Goal: Information Seeking & Learning: Learn about a topic

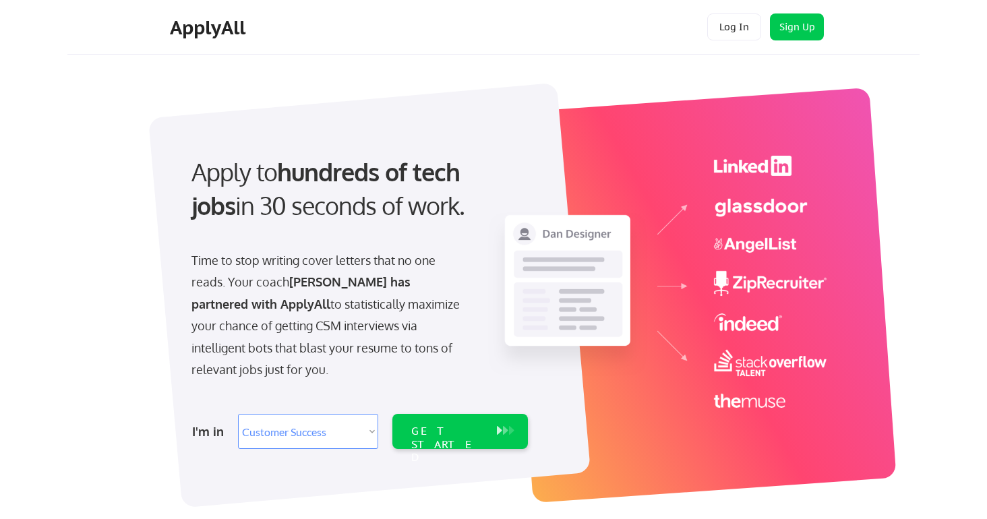
select select ""sales""
click at [217, 229] on div "Apply to hundreds of tech jobs in 30 seconds of work." at bounding box center [357, 200] width 358 height 91
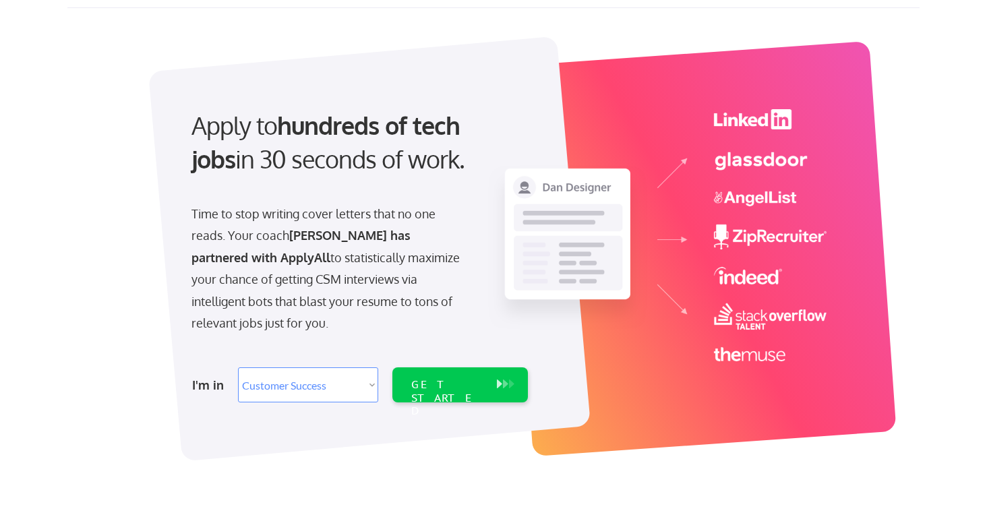
scroll to position [57, 0]
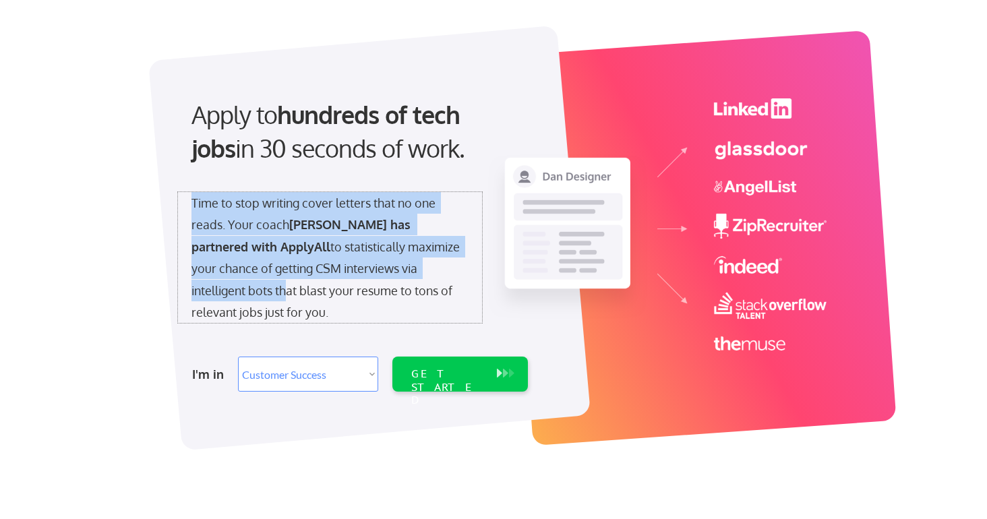
drag, startPoint x: 191, startPoint y: 202, endPoint x: 434, endPoint y: 258, distance: 249.0
click at [434, 258] on div "Time to stop writing cover letters that no one reads. Your coach [PERSON_NAME] …" at bounding box center [330, 257] width 277 height 131
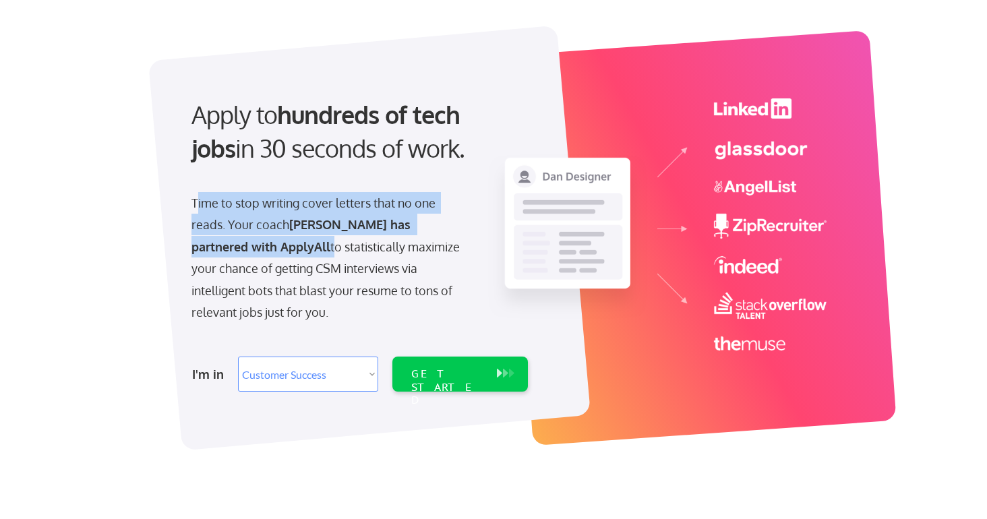
drag, startPoint x: 214, startPoint y: 217, endPoint x: 243, endPoint y: 250, distance: 43.5
click at [243, 250] on div "Time to stop writing cover letters that no one reads. Your coach [PERSON_NAME] …" at bounding box center [330, 257] width 277 height 131
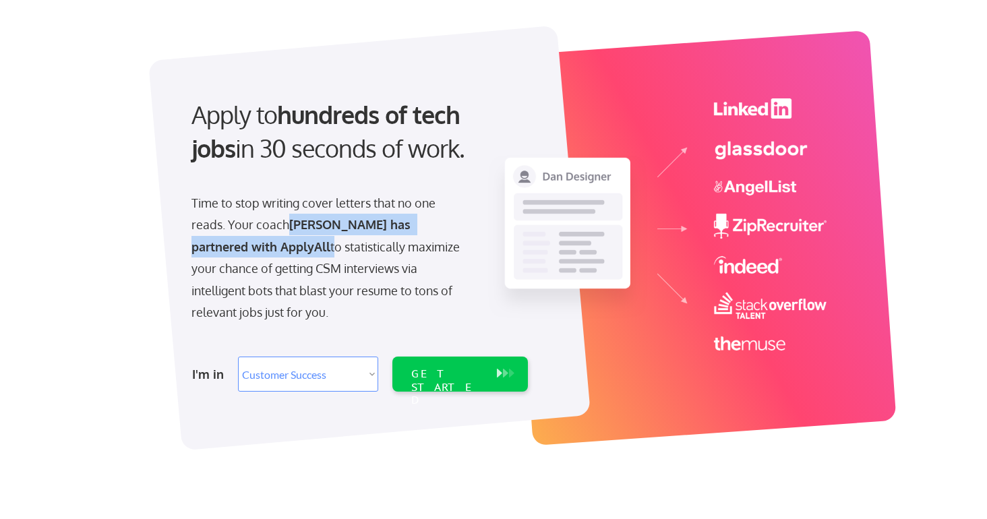
drag, startPoint x: 243, startPoint y: 250, endPoint x: 292, endPoint y: 228, distance: 54.0
click at [292, 228] on div "Time to stop writing cover letters that no one reads. Your coach [PERSON_NAME] …" at bounding box center [330, 257] width 277 height 131
click at [308, 381] on select "Select Role Software Engineering Product Management Customer Success Sales UI/U…" at bounding box center [308, 374] width 140 height 35
select select ""it_security""
click at [238, 357] on select "Select Role Software Engineering Product Management Customer Success Sales UI/U…" at bounding box center [308, 374] width 140 height 35
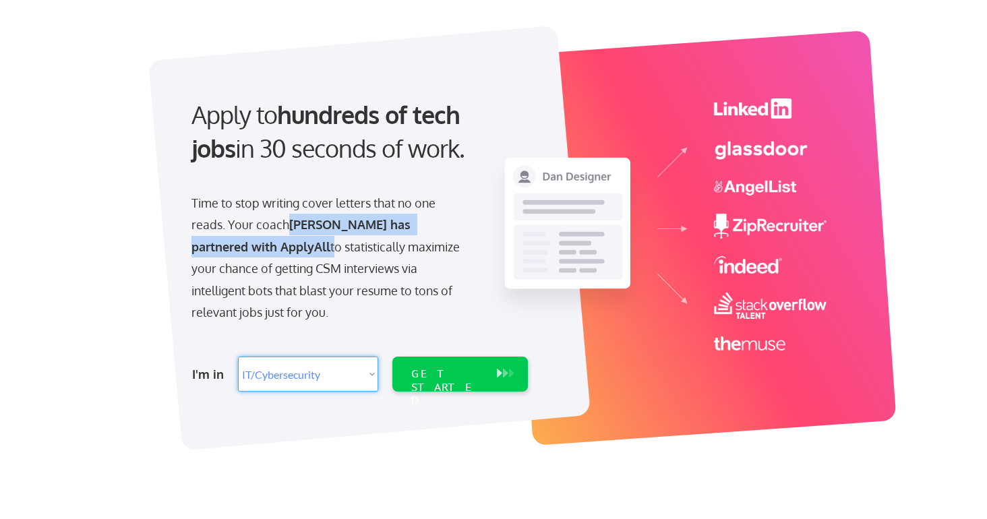
select select ""it_security""
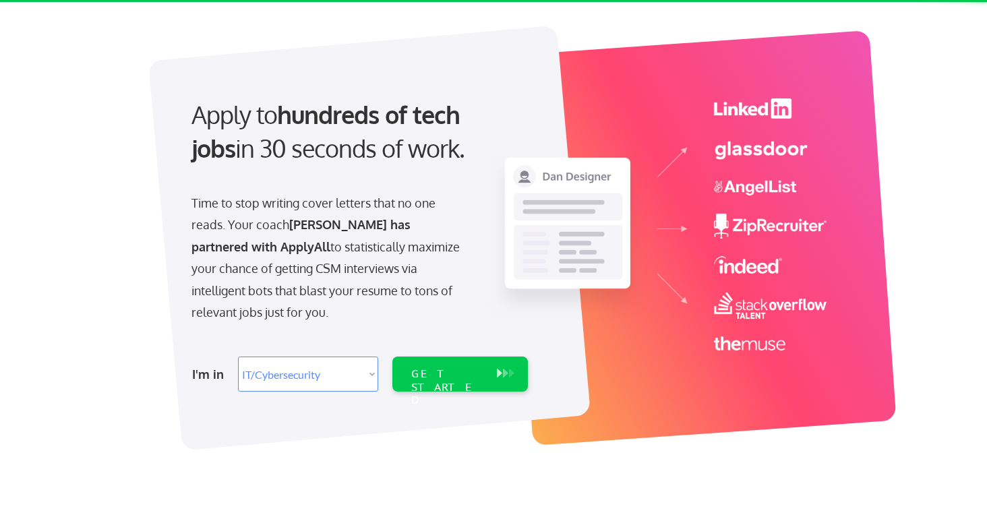
click at [179, 359] on div "I'm in Select Role Software Engineering Product Management Customer Success Sal…" at bounding box center [358, 374] width 377 height 47
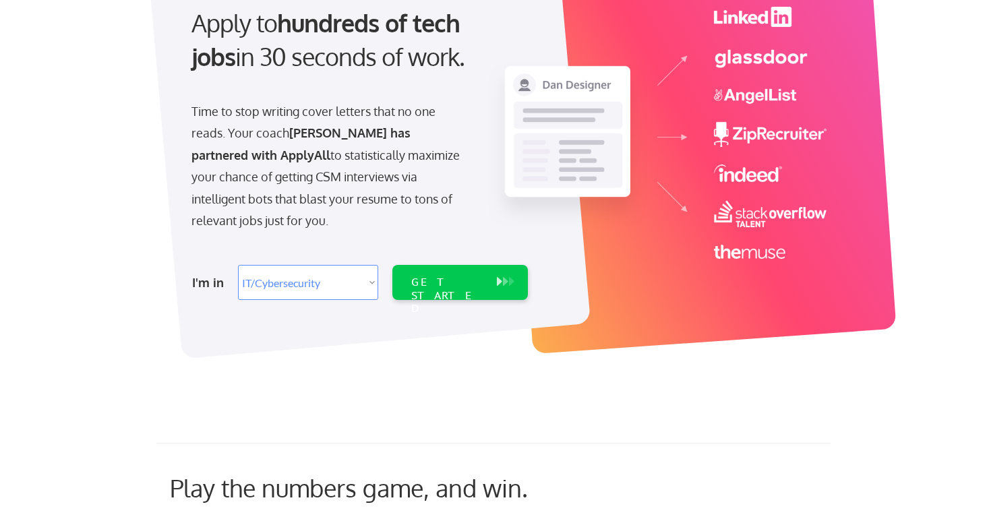
scroll to position [150, 0]
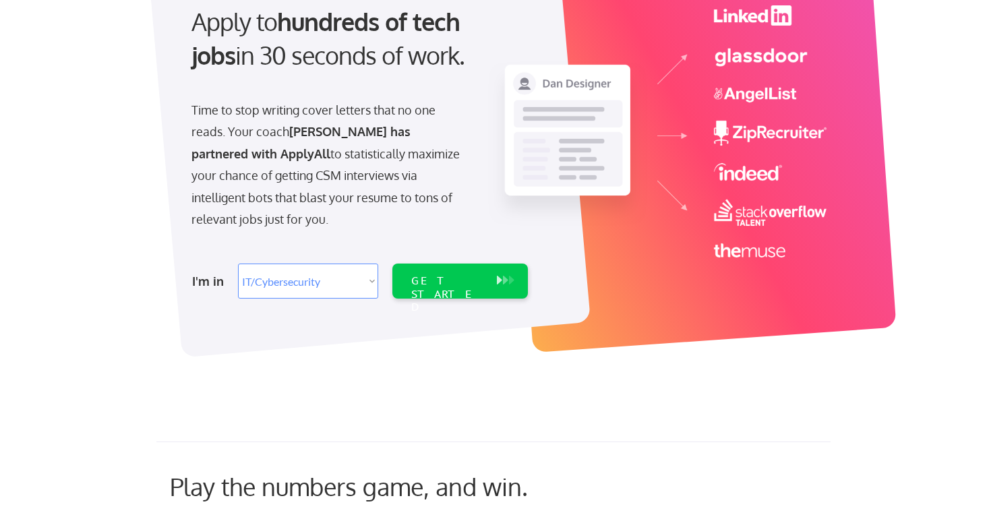
click at [335, 285] on select "Select Role Software Engineering Product Management Customer Success Sales UI/U…" at bounding box center [308, 281] width 140 height 35
click at [238, 264] on select "Select Role Software Engineering Product Management Customer Success Sales UI/U…" at bounding box center [308, 281] width 140 height 35
drag, startPoint x: 222, startPoint y: 283, endPoint x: 235, endPoint y: 301, distance: 21.7
click at [235, 301] on div "I'm in Select Role Software Engineering Product Management Customer Success Sal…" at bounding box center [358, 281] width 377 height 47
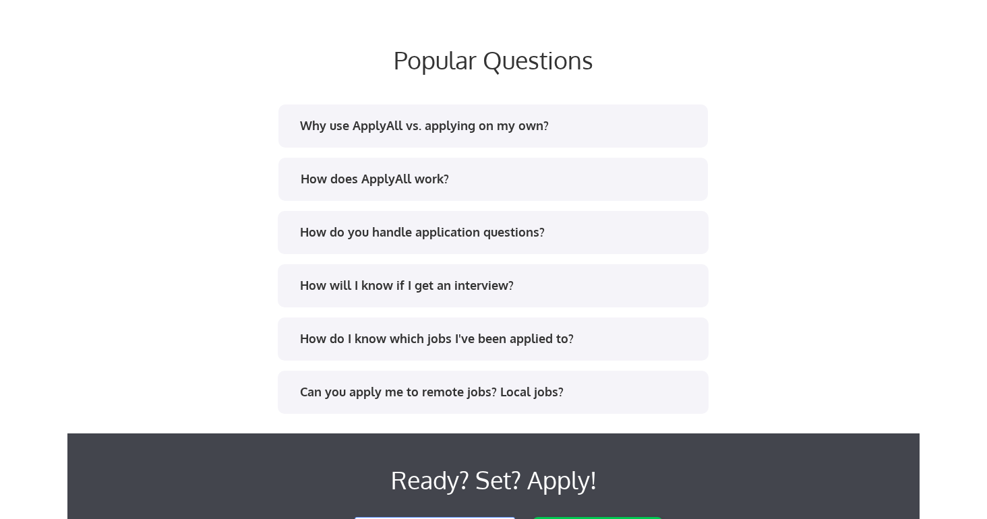
scroll to position [1757, 0]
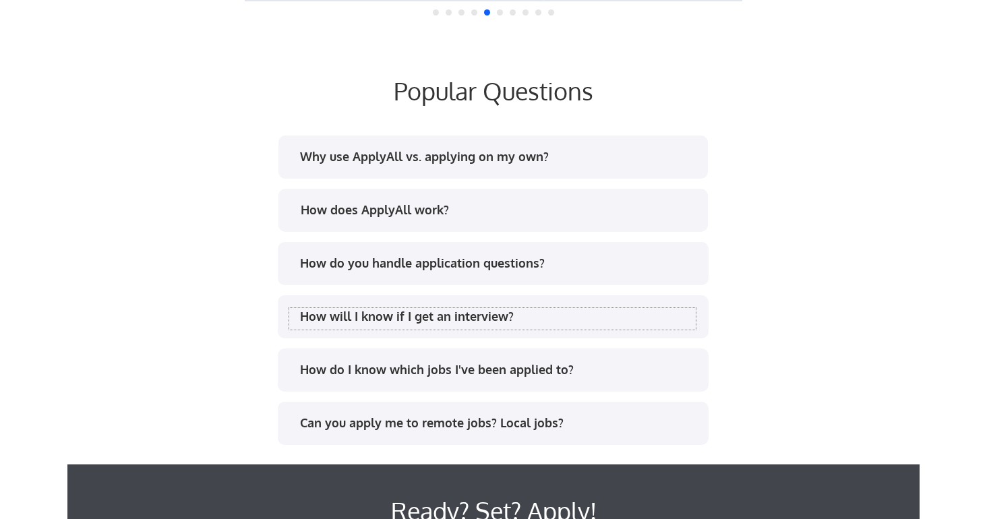
click at [324, 316] on div "How will I know if I get an interview?" at bounding box center [498, 316] width 396 height 17
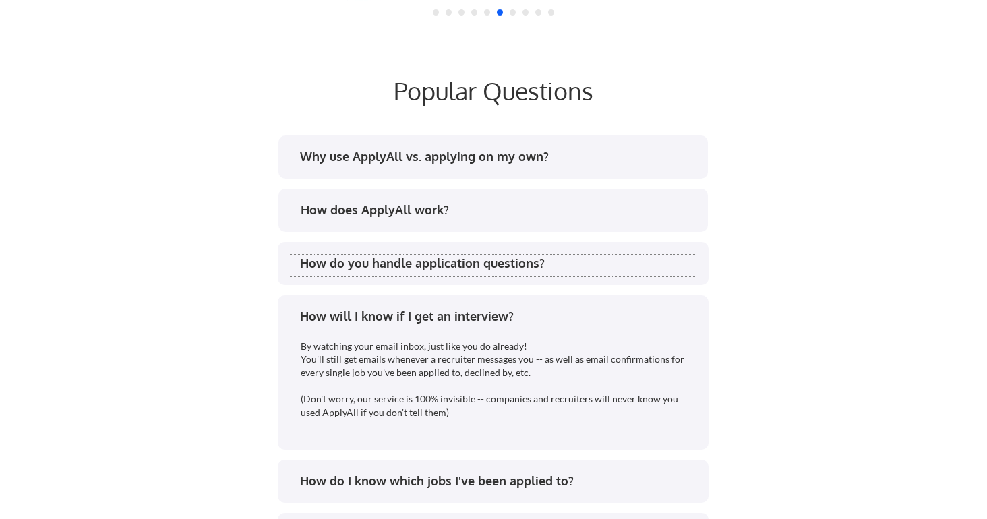
click at [319, 260] on div "How do you handle application questions?" at bounding box center [498, 263] width 396 height 17
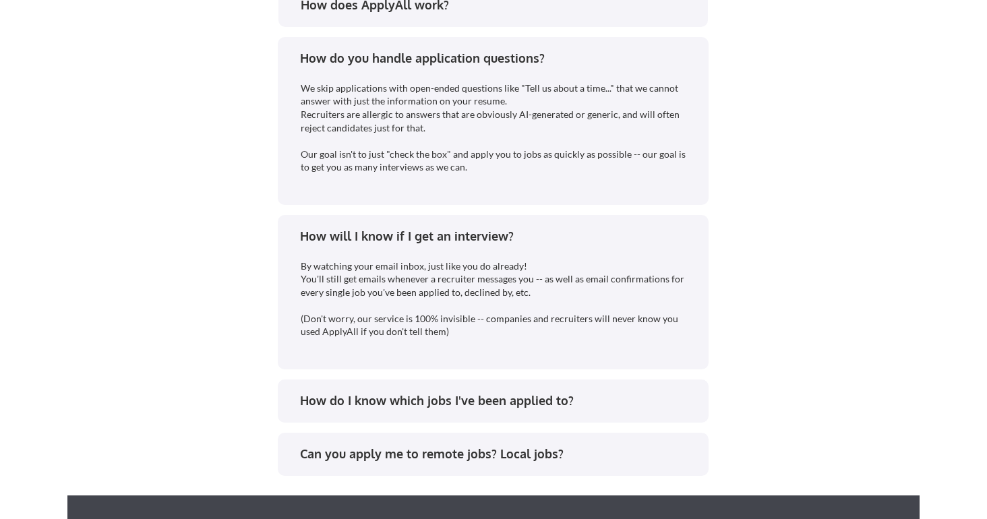
scroll to position [2000, 0]
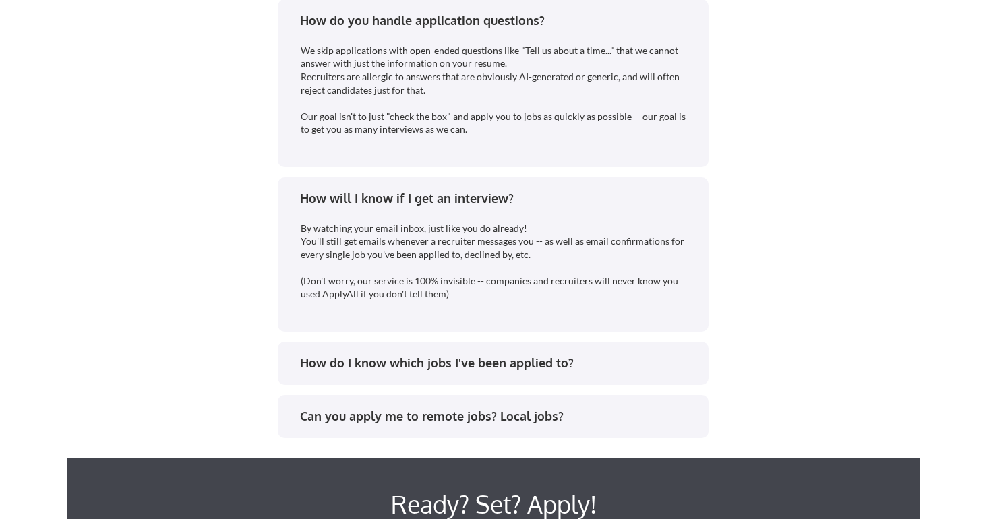
click at [332, 377] on div "How do I know which jobs I've been applied to?" at bounding box center [493, 363] width 431 height 43
click at [332, 363] on div "How do I know which jobs I've been applied to?" at bounding box center [498, 363] width 396 height 17
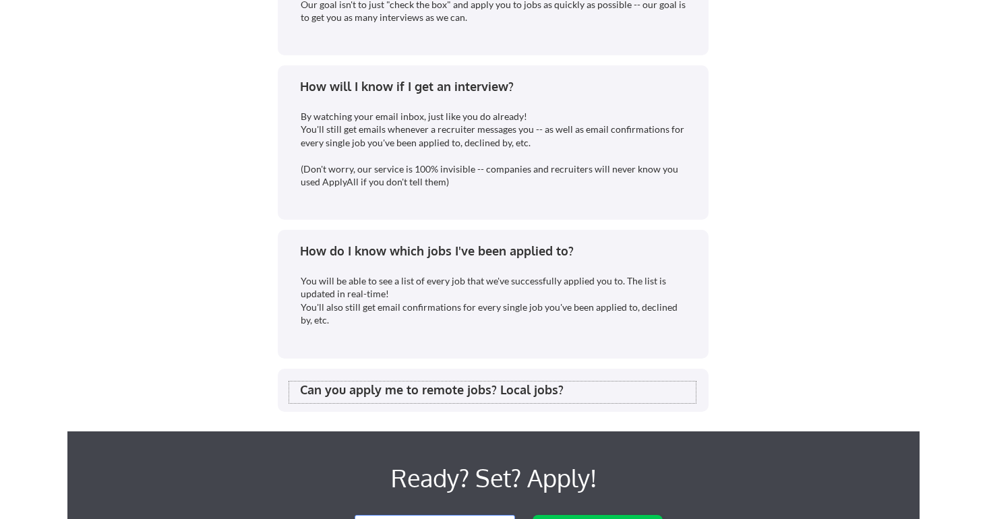
click at [326, 394] on div "Can you apply me to remote jobs? Local jobs?" at bounding box center [498, 390] width 396 height 17
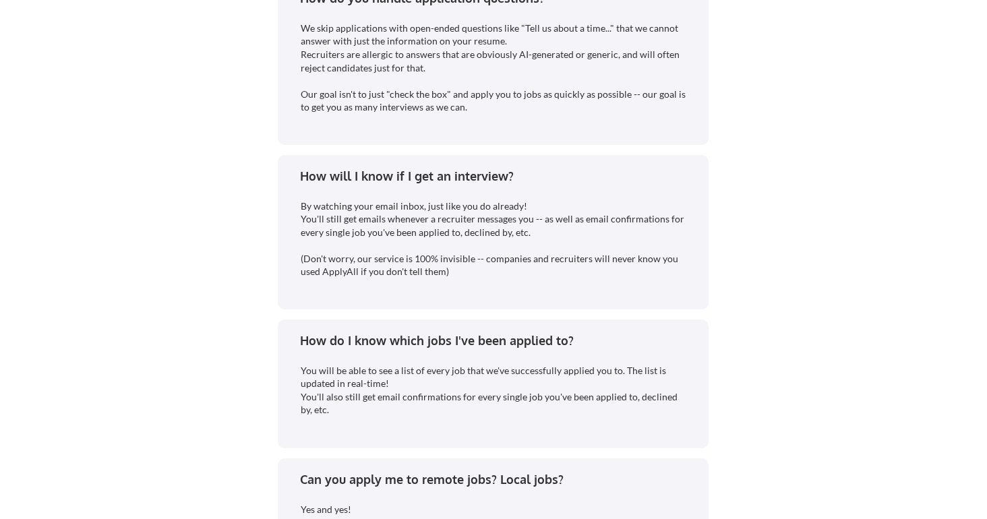
scroll to position [1901, 0]
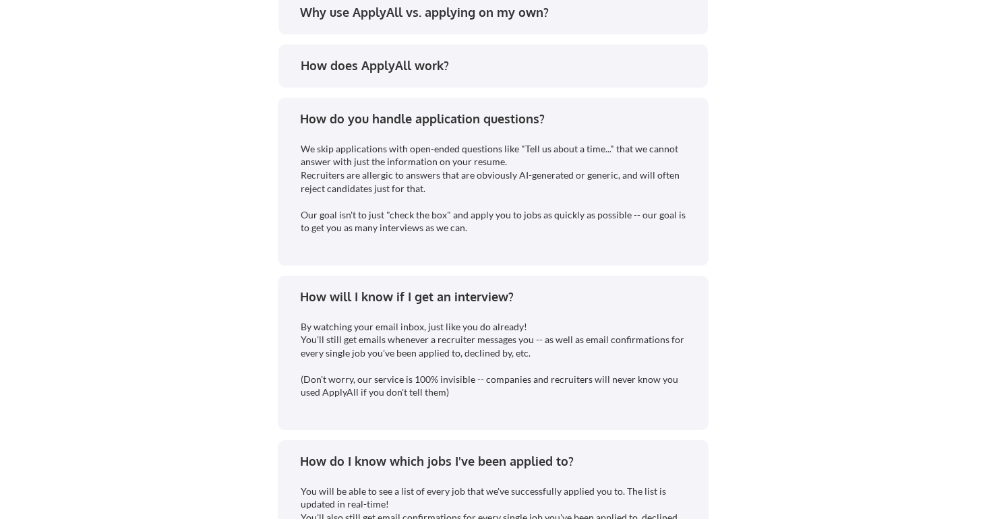
click at [383, 64] on div "How does ApplyAll work?" at bounding box center [499, 65] width 396 height 17
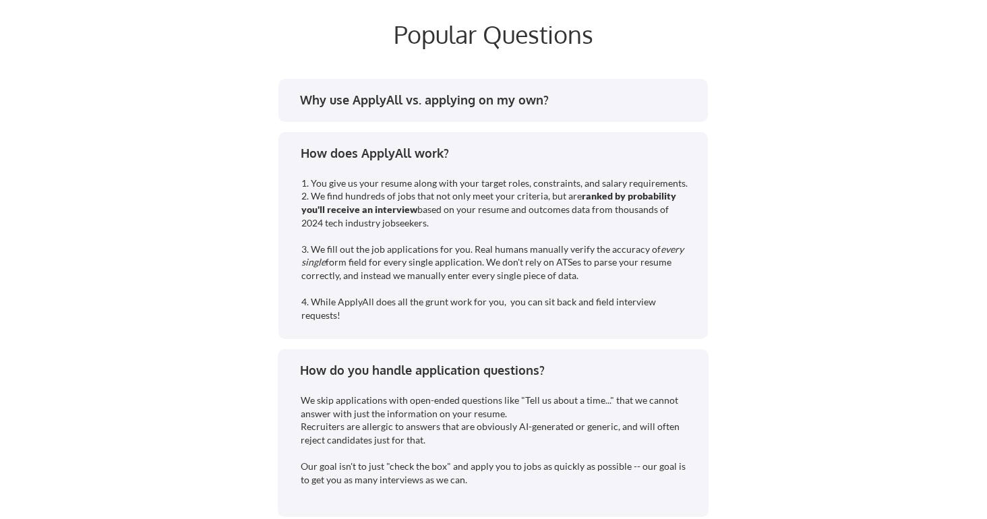
scroll to position [1784, 0]
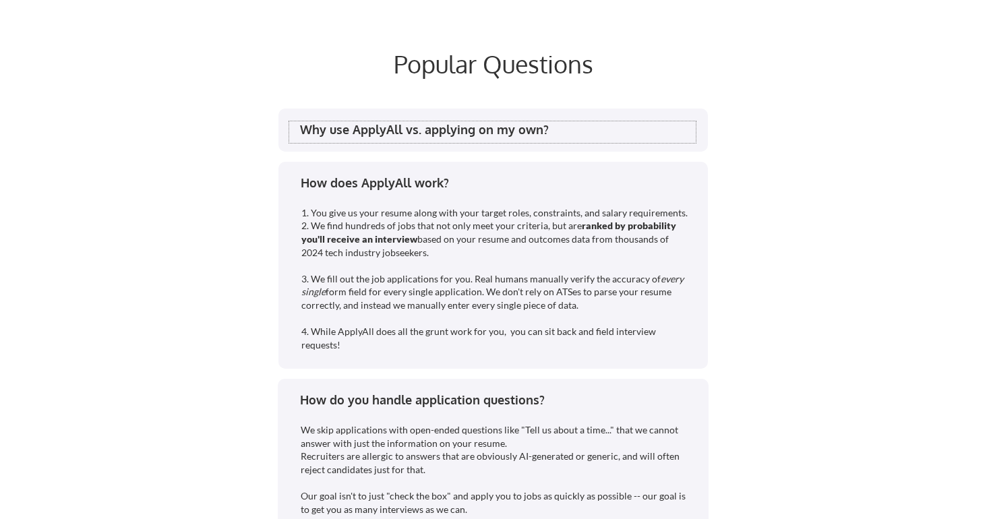
click at [376, 138] on div "Why use ApplyAll vs. applying on my own?" at bounding box center [498, 129] width 396 height 17
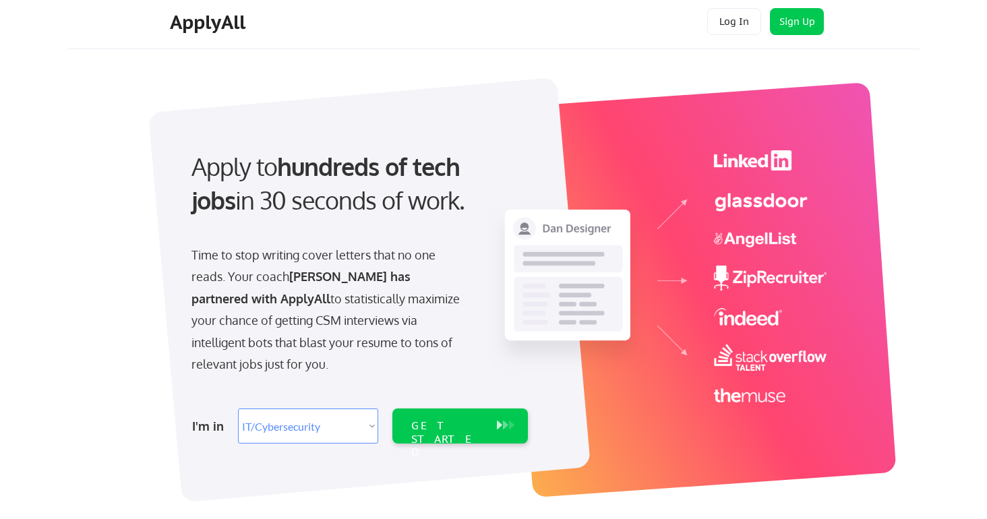
scroll to position [0, 0]
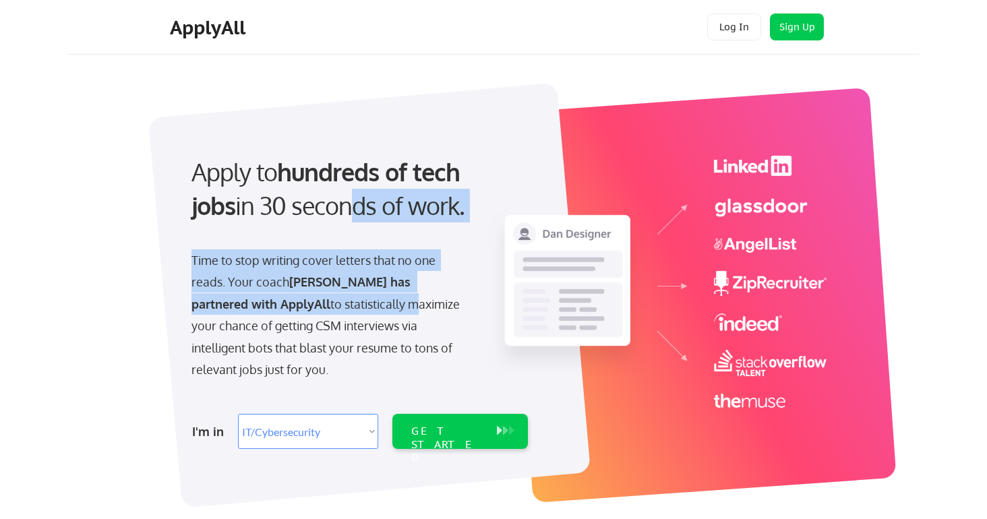
drag, startPoint x: 297, startPoint y: 201, endPoint x: 322, endPoint y: 301, distance: 102.7
click at [322, 301] on div "Apply to hundreds of tech jobs in 30 seconds of work. Time to stop writing cove…" at bounding box center [358, 299] width 377 height 314
click at [322, 301] on div "Time to stop writing cover letters that no one reads. Your coach [PERSON_NAME] …" at bounding box center [330, 315] width 277 height 131
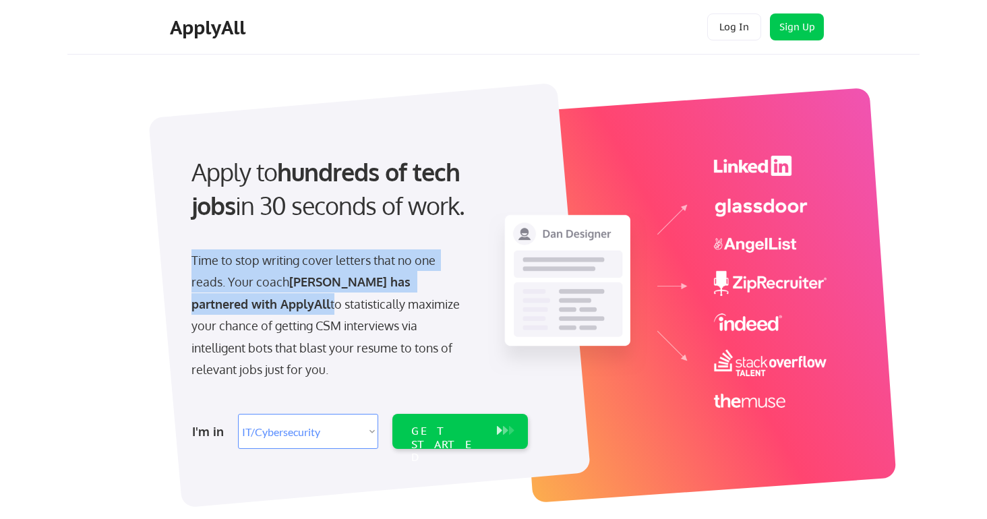
drag, startPoint x: 194, startPoint y: 260, endPoint x: 245, endPoint y: 310, distance: 71.5
click at [245, 310] on div "Time to stop writing cover letters that no one reads. Your coach [PERSON_NAME] …" at bounding box center [330, 315] width 277 height 131
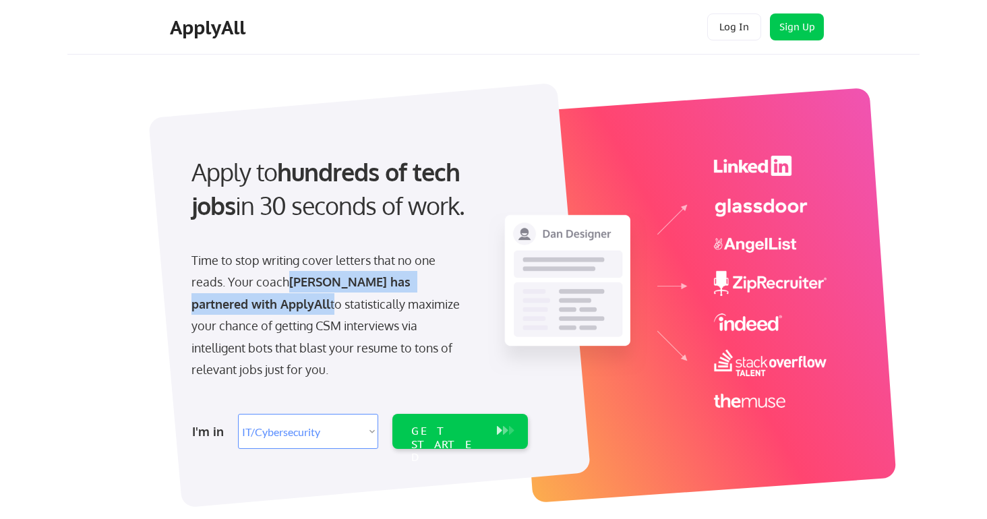
drag, startPoint x: 246, startPoint y: 315, endPoint x: 288, endPoint y: 279, distance: 55.0
click at [288, 279] on div "Time to stop writing cover letters that no one reads. Your coach [PERSON_NAME] …" at bounding box center [330, 315] width 277 height 131
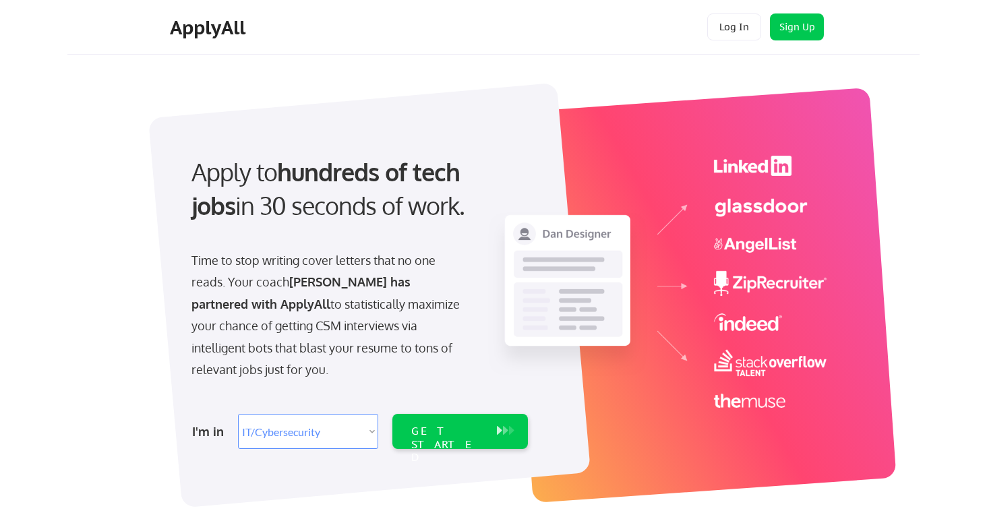
click at [284, 283] on div "Time to stop writing cover letters that no one reads. Your coach [PERSON_NAME] …" at bounding box center [330, 315] width 277 height 131
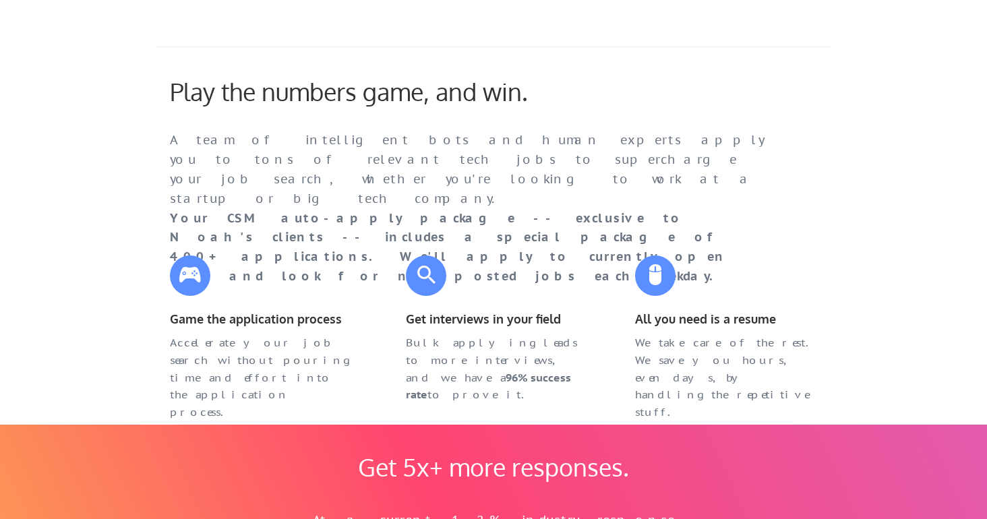
scroll to position [538, 0]
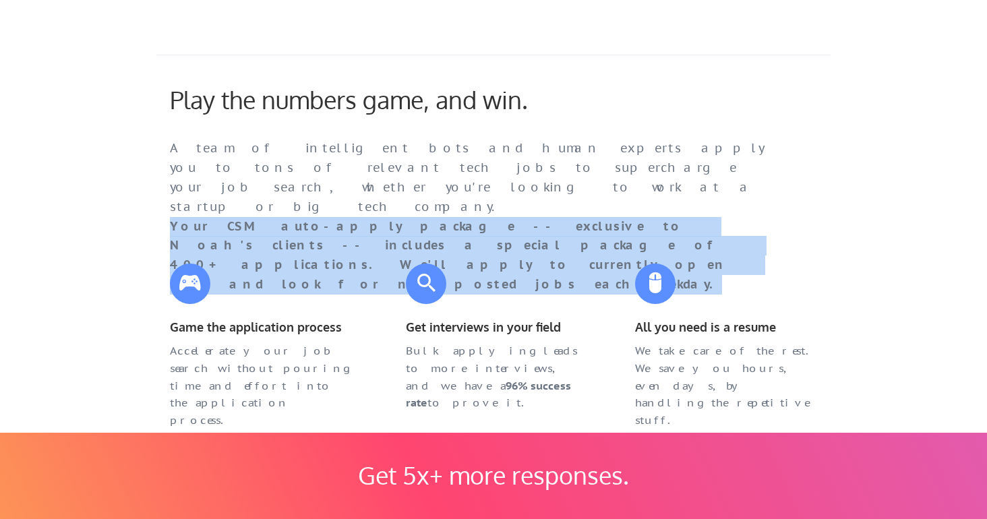
drag, startPoint x: 171, startPoint y: 207, endPoint x: 726, endPoint y: 231, distance: 556.2
click at [726, 231] on div "A team of intelligent bots and human experts apply you to tons of relevant tech…" at bounding box center [466, 187] width 620 height 97
click at [726, 231] on div "A team of intelligent bots and human experts apply you to tons of relevant tech…" at bounding box center [466, 216] width 593 height 155
drag, startPoint x: 709, startPoint y: 233, endPoint x: 168, endPoint y: 204, distance: 541.7
click at [168, 204] on div "A team of intelligent bots and human experts apply you to tons of relevant tech…" at bounding box center [466, 187] width 620 height 97
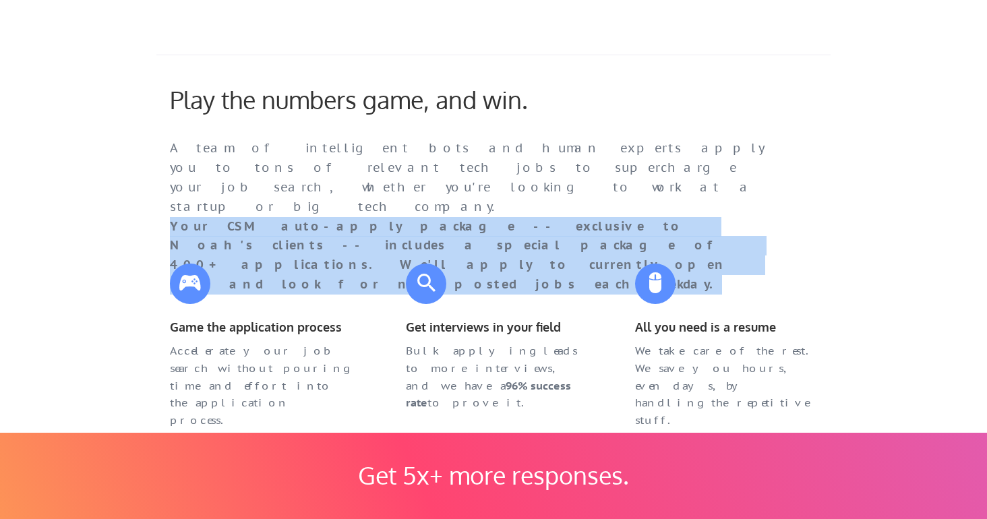
click at [168, 204] on div "A team of intelligent bots and human experts apply you to tons of relevant tech…" at bounding box center [466, 187] width 620 height 97
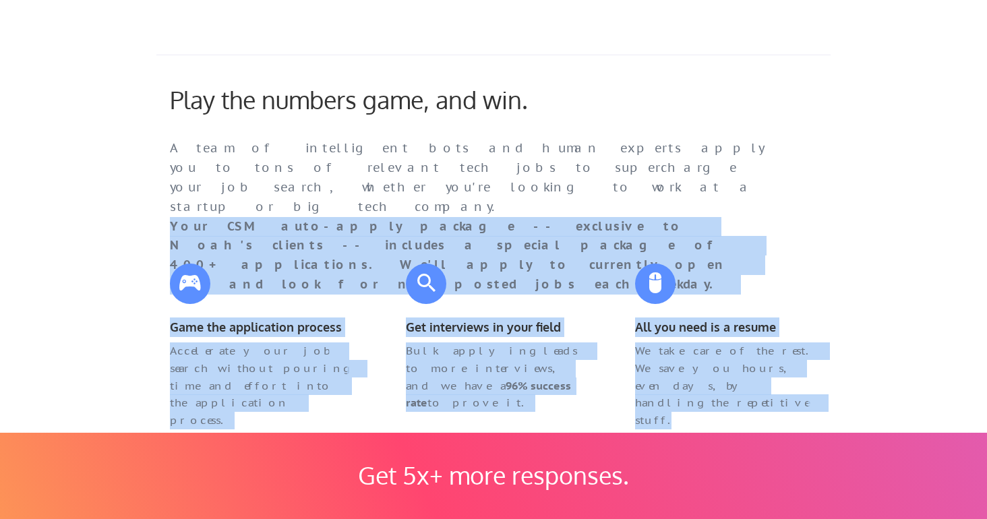
drag, startPoint x: 165, startPoint y: 208, endPoint x: 308, endPoint y: 241, distance: 146.6
click at [308, 243] on div "Play the numbers game, and win. A team of intelligent bots and human experts ap…" at bounding box center [493, 239] width 674 height 368
click at [308, 241] on div "Play the numbers game, and win. A team of intelligent bots and human experts ap…" at bounding box center [493, 239] width 674 height 368
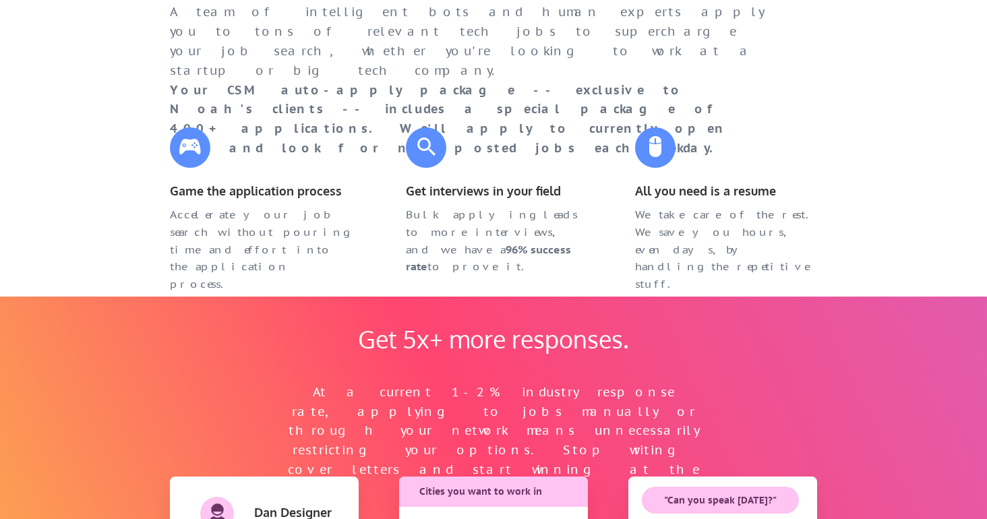
scroll to position [892, 0]
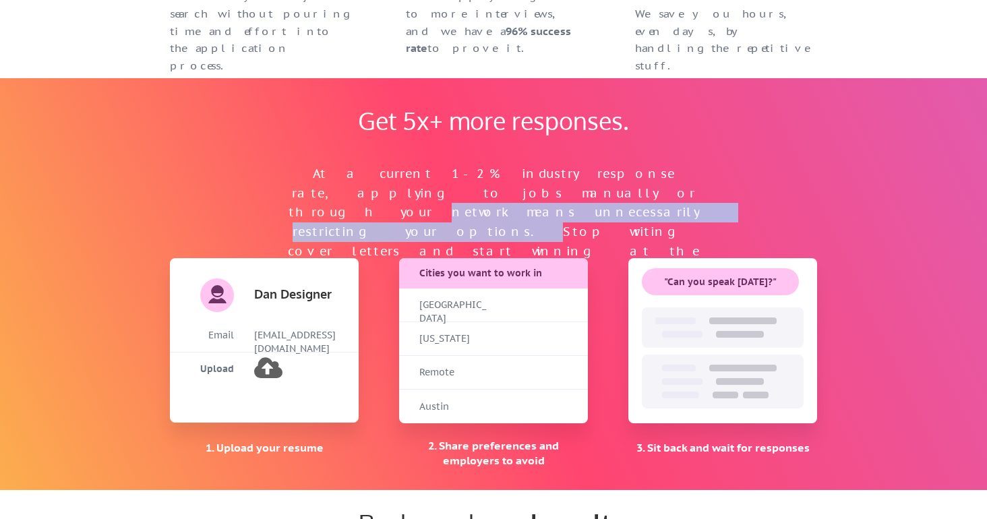
drag, startPoint x: 295, startPoint y: 213, endPoint x: 372, endPoint y: 190, distance: 81.1
click at [372, 190] on div "At a current 1-2% industry response rate, applying to jobs manually or through …" at bounding box center [494, 223] width 418 height 117
drag, startPoint x: 369, startPoint y: 183, endPoint x: 384, endPoint y: 147, distance: 39.6
click at [384, 147] on div "Get 5x+ more responses. At a current 1-2% industry response rate, applying to j…" at bounding box center [493, 172] width 445 height 132
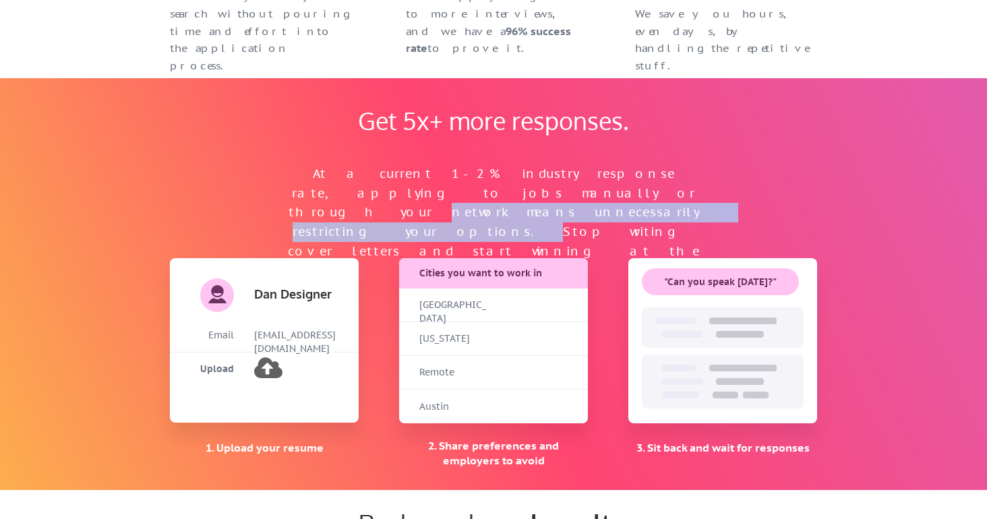
click at [384, 135] on div "Get 5x+ more responses." at bounding box center [493, 120] width 297 height 29
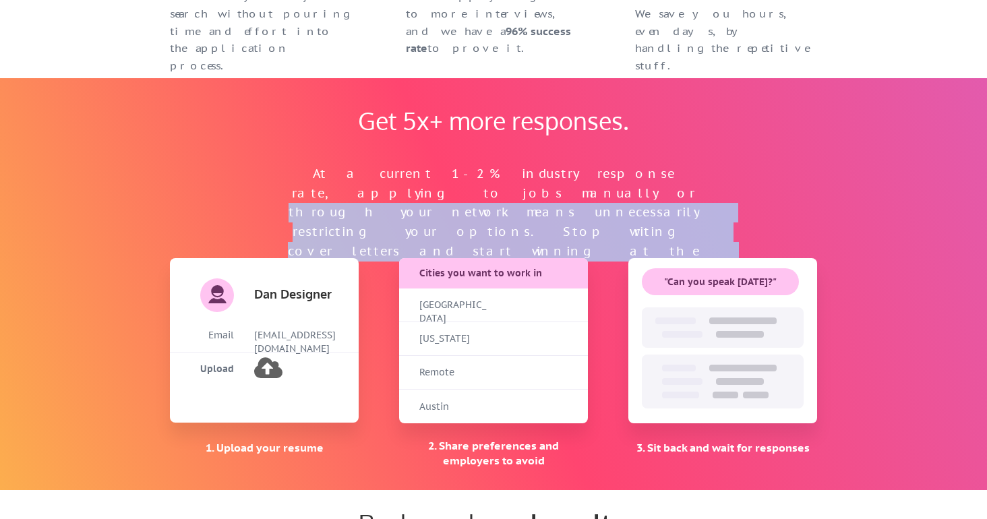
drag, startPoint x: 160, startPoint y: 195, endPoint x: 297, endPoint y: 195, distance: 136.9
click at [295, 195] on div "Get 5x+ more responses. At a current 1-2% industry response rate, applying to j…" at bounding box center [493, 283] width 674 height 411
click at [297, 195] on div "At a current 1-2% industry response rate, applying to jobs manually or through …" at bounding box center [494, 223] width 418 height 117
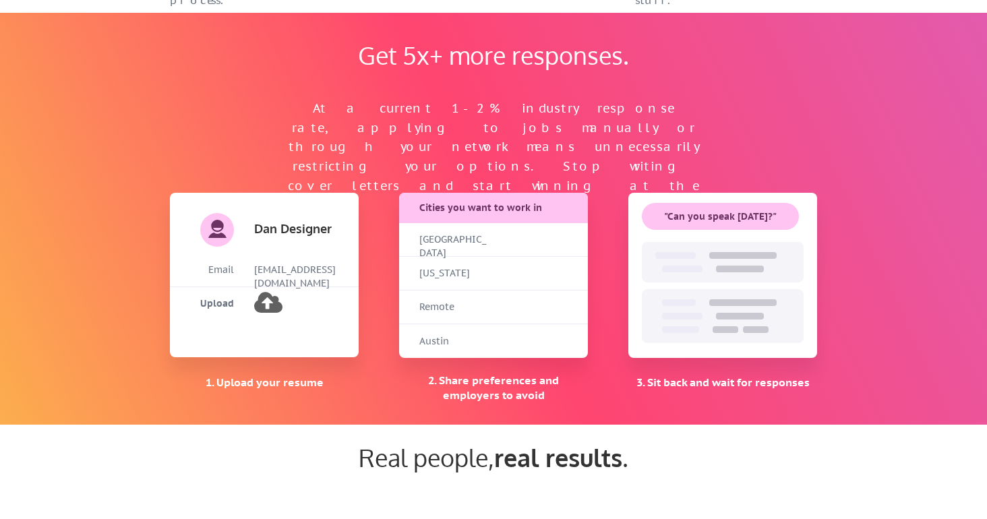
scroll to position [960, 0]
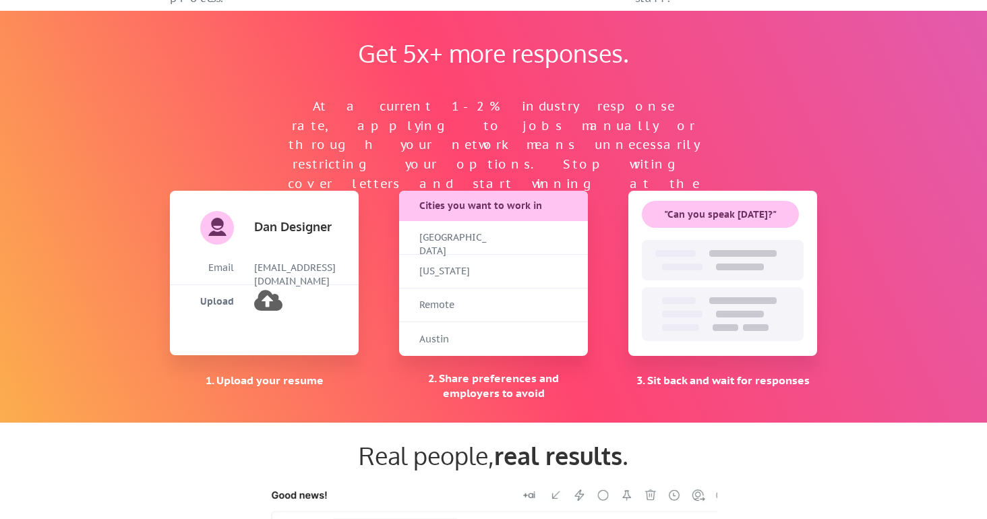
drag, startPoint x: 117, startPoint y: 289, endPoint x: 115, endPoint y: 343, distance: 54.0
click at [115, 343] on div "Get 5x+ more responses. At a current 1-2% industry response rate, applying to j…" at bounding box center [493, 216] width 987 height 411
click at [115, 344] on div "Get 5x+ more responses. At a current 1-2% industry response rate, applying to j…" at bounding box center [493, 216] width 987 height 411
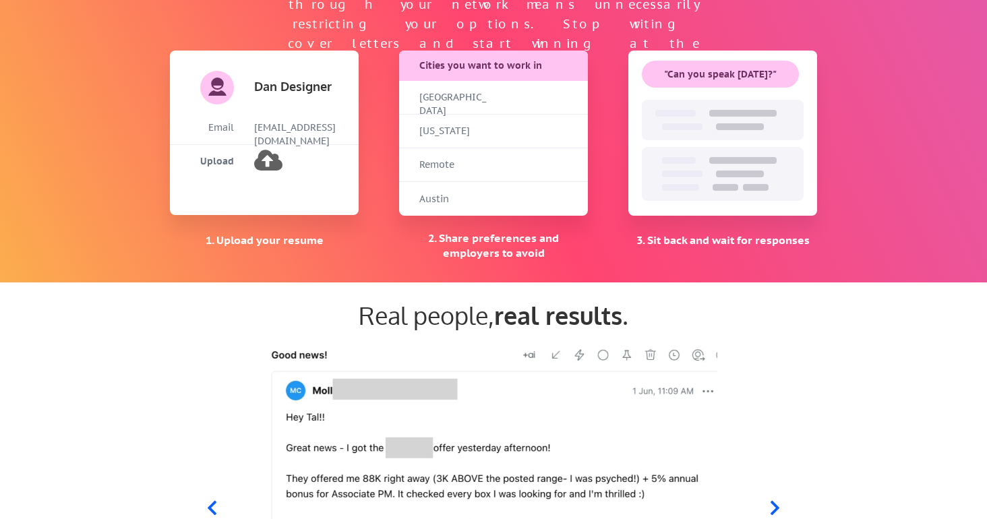
scroll to position [1182, 0]
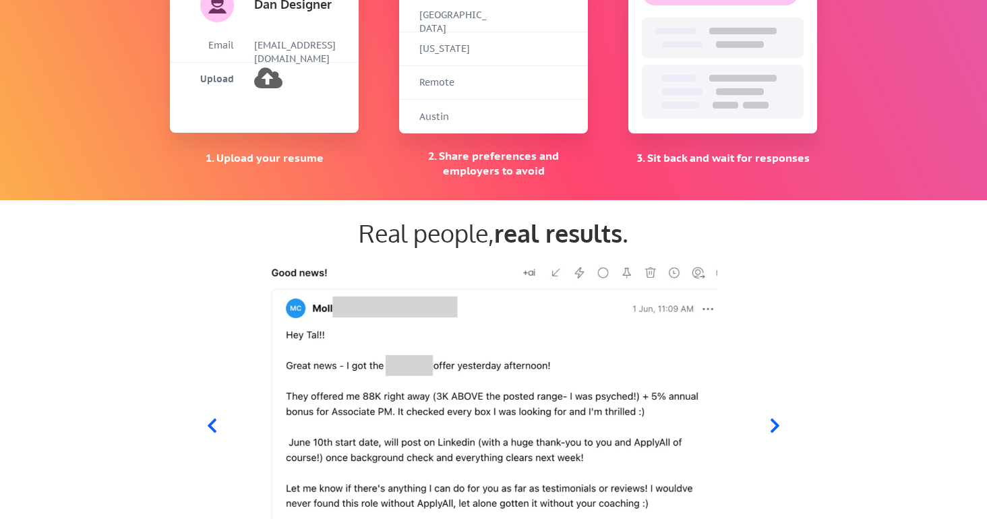
drag, startPoint x: 115, startPoint y: 344, endPoint x: 88, endPoint y: 349, distance: 27.4
click at [88, 349] on div "Real people, real results ." at bounding box center [493, 417] width 987 height 411
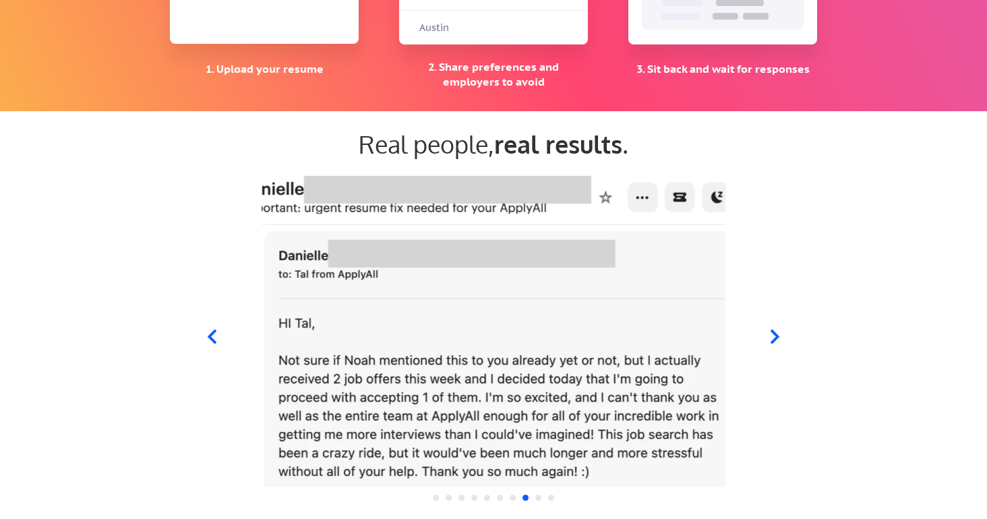
scroll to position [1286, 0]
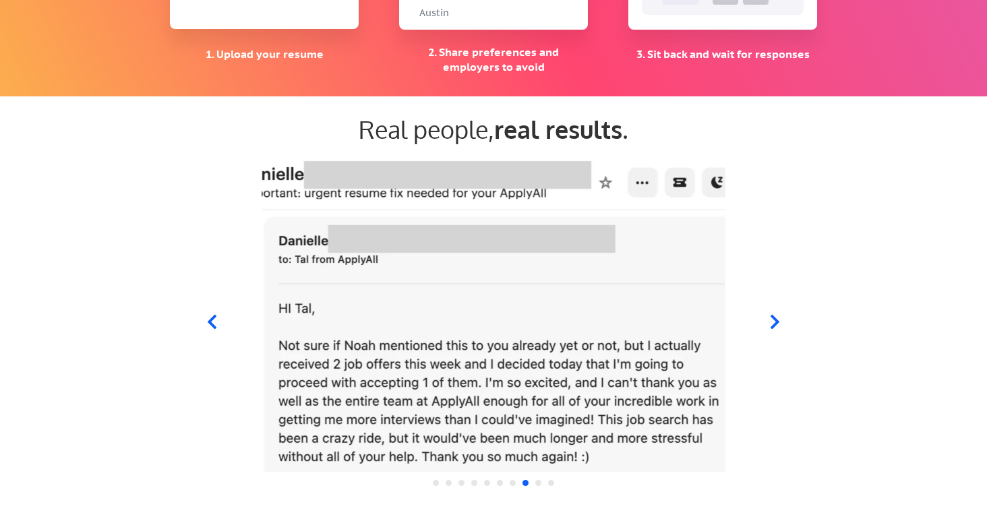
drag, startPoint x: 88, startPoint y: 349, endPoint x: 105, endPoint y: 337, distance: 20.8
click at [105, 336] on div "Real people, real results ." at bounding box center [493, 313] width 987 height 411
click at [105, 337] on div "Real people, real results ." at bounding box center [493, 313] width 987 height 411
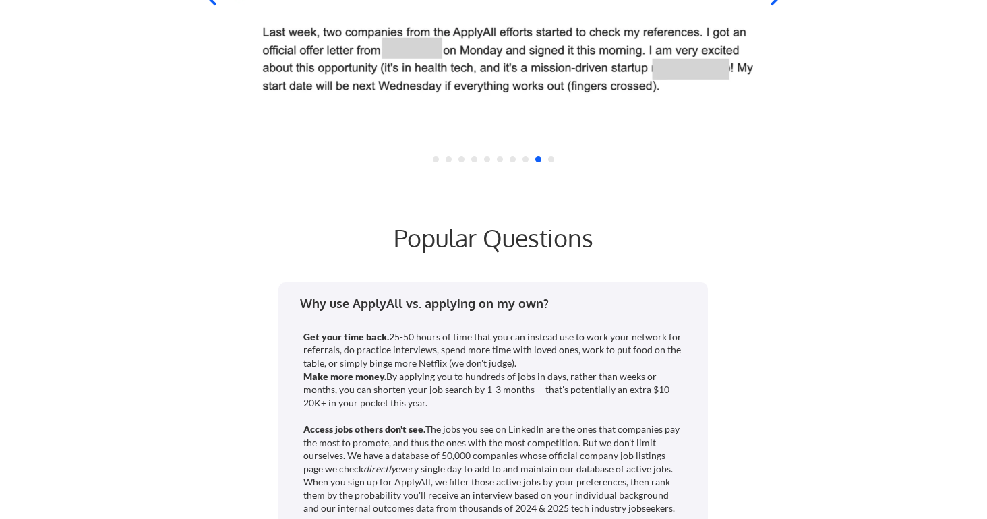
drag, startPoint x: 105, startPoint y: 337, endPoint x: 272, endPoint y: 376, distance: 171.9
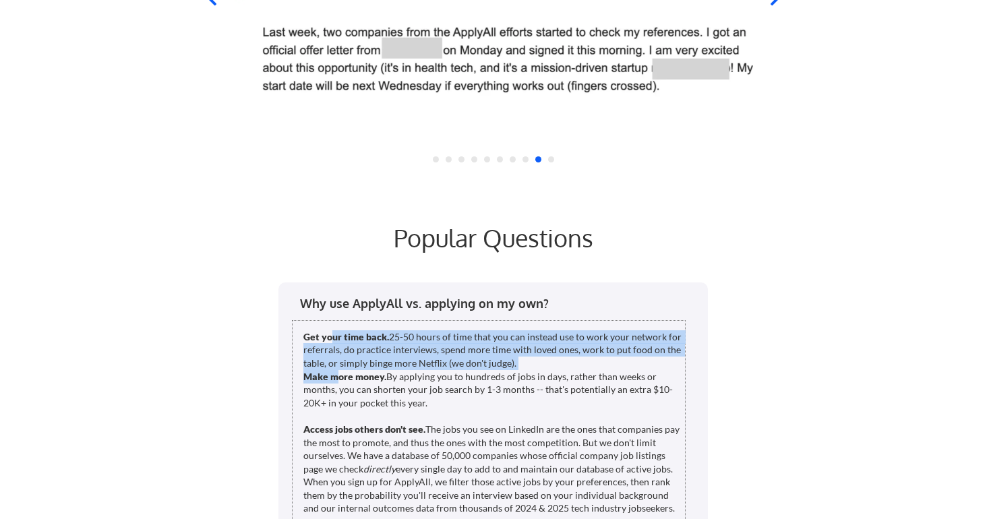
drag, startPoint x: 332, startPoint y: 337, endPoint x: 340, endPoint y: 396, distance: 59.1
click at [340, 396] on div "Get your time back. 25-50 hours of time that you can instead use to work your n…" at bounding box center [494, 468] width 382 height 277
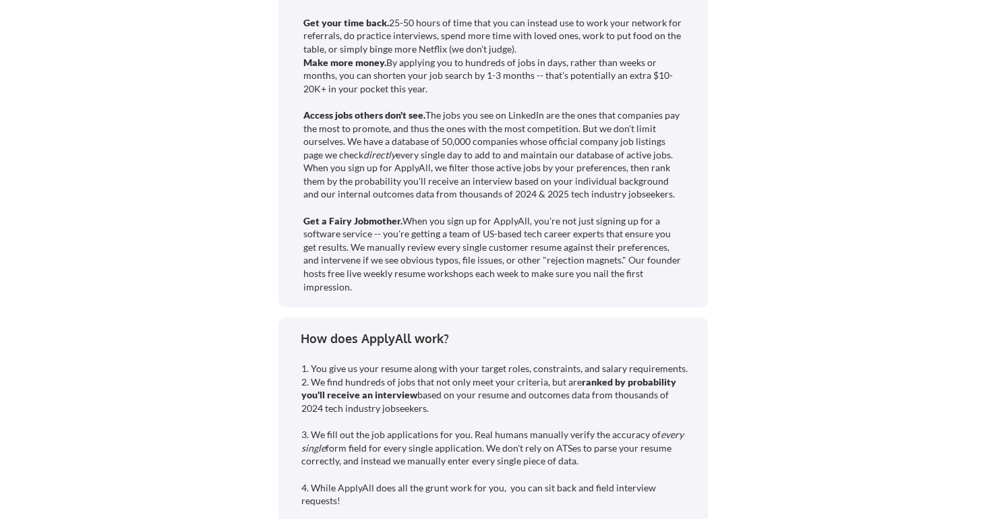
click at [364, 279] on div "Get your time back. 25-50 hours of time that you can instead use to work your n…" at bounding box center [494, 154] width 382 height 277
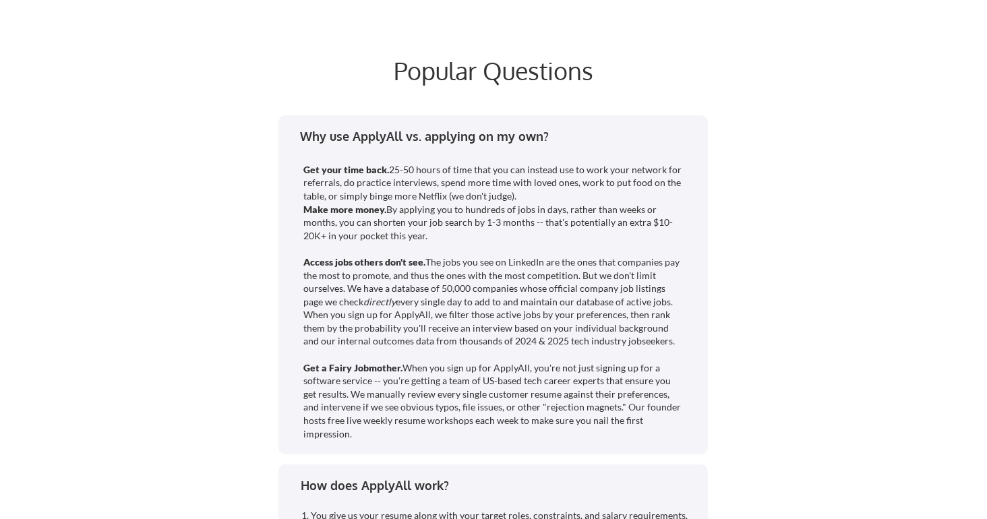
scroll to position [1710, 0]
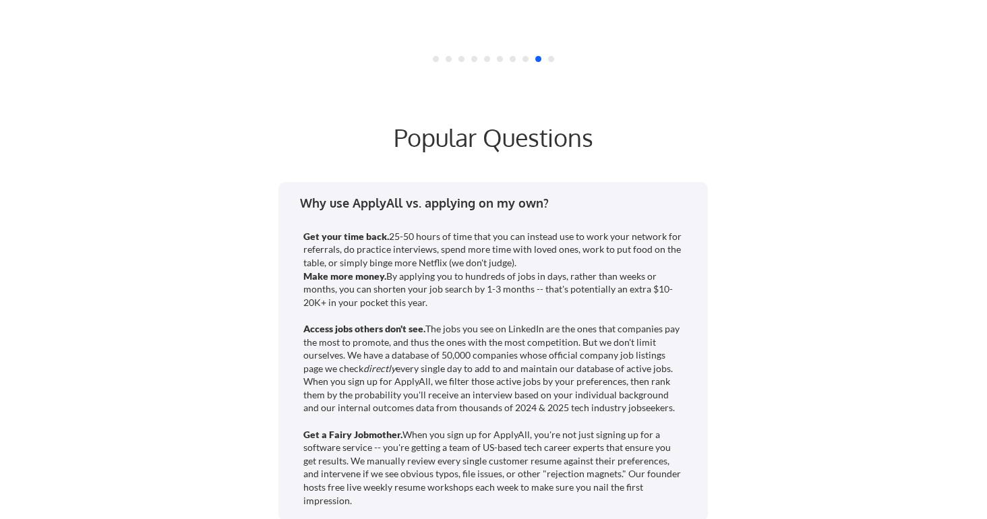
click at [405, 184] on div "Why use ApplyAll vs. applying on my own? Get your time back. 25-50 hours of tim…" at bounding box center [494, 351] width 430 height 339
click at [407, 206] on div "Why use ApplyAll vs. applying on my own?" at bounding box center [498, 203] width 396 height 17
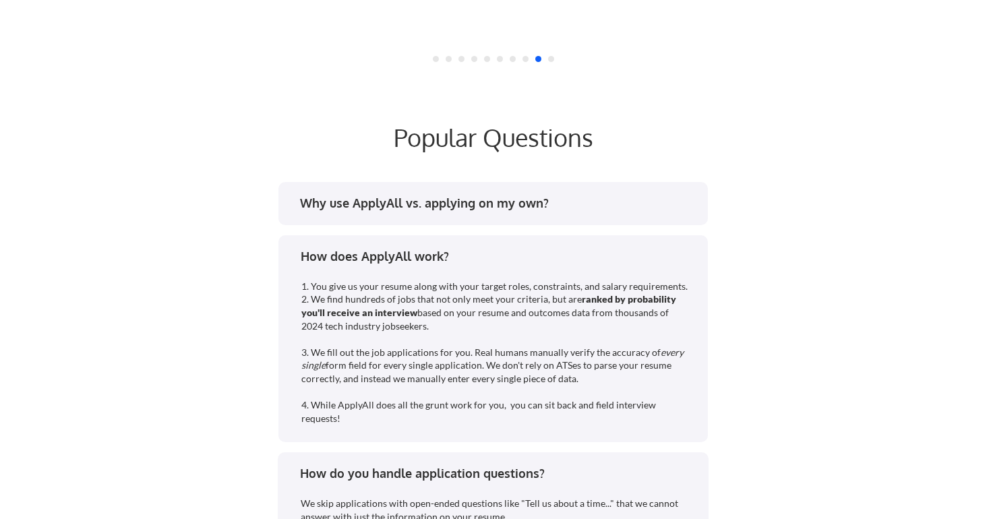
click at [407, 206] on div "Why use ApplyAll vs. applying on my own?" at bounding box center [498, 203] width 396 height 17
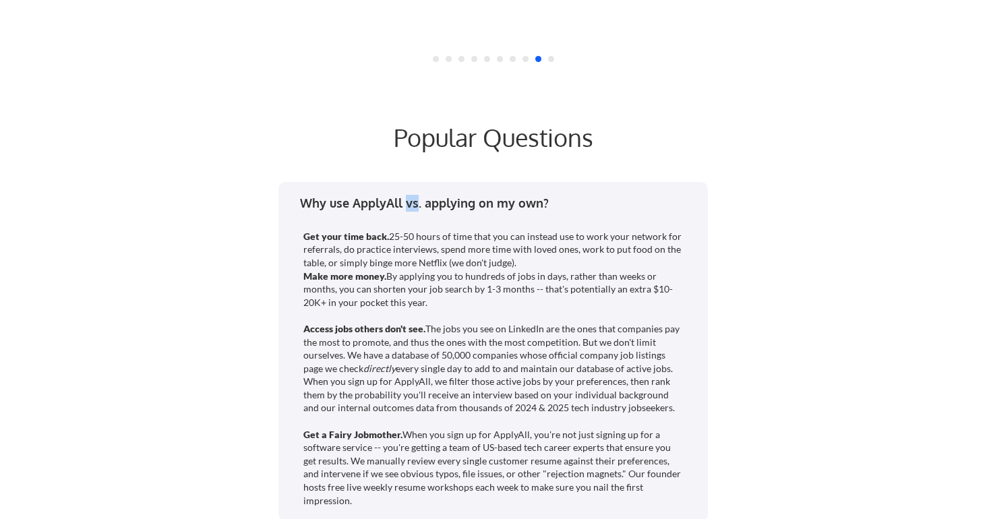
click at [407, 206] on div "Why use ApplyAll vs. applying on my own?" at bounding box center [498, 203] width 396 height 17
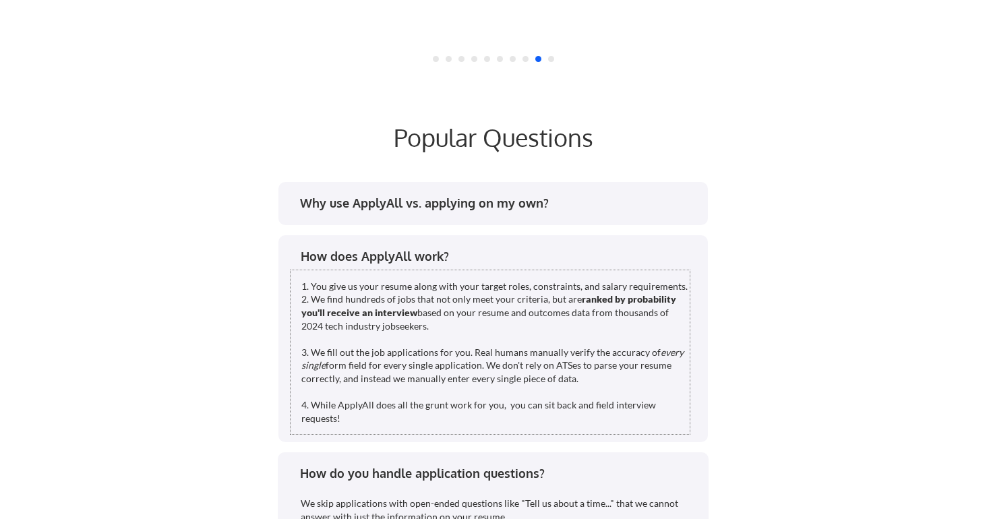
click at [397, 286] on div "1. You give us your resume along with your target roles, constraints, and salar…" at bounding box center [495, 353] width 388 height 146
click at [395, 266] on div "How does ApplyAll work?" at bounding box center [493, 259] width 407 height 22
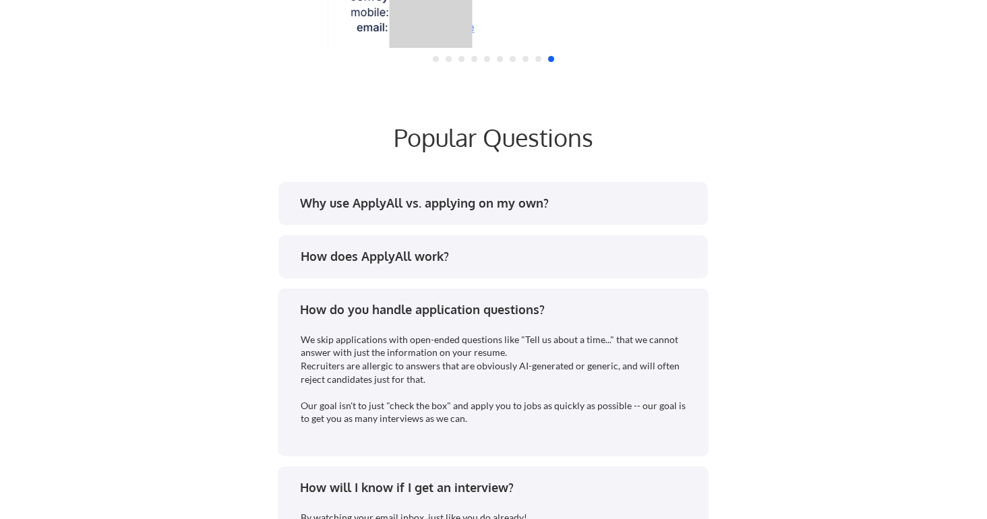
click at [386, 322] on div "How do you handle application questions?" at bounding box center [492, 312] width 407 height 22
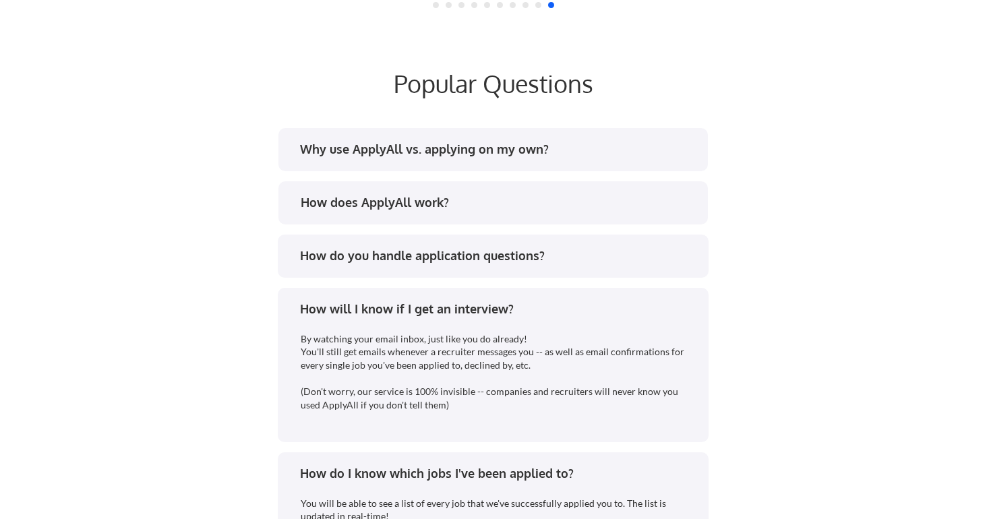
click at [386, 322] on div "How will I know if I get an interview?" at bounding box center [492, 312] width 407 height 22
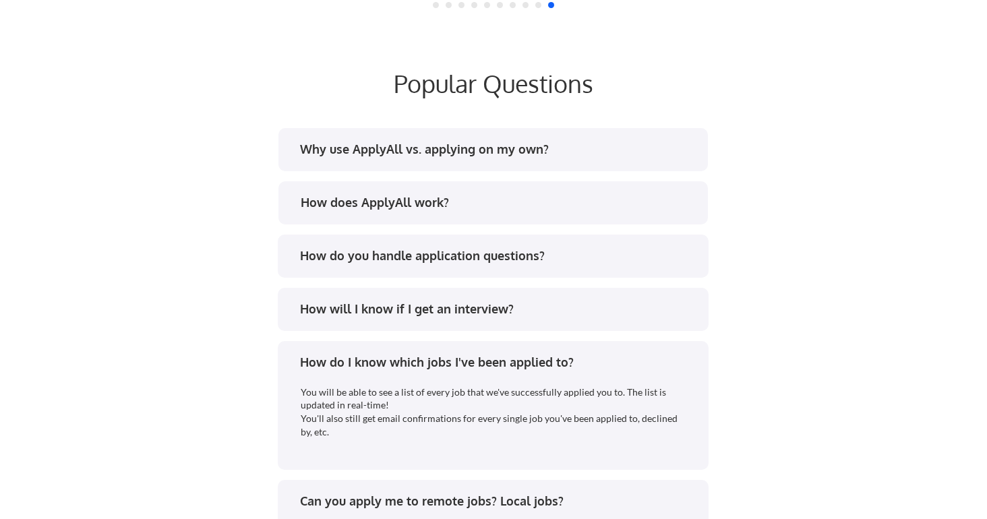
scroll to position [1799, 0]
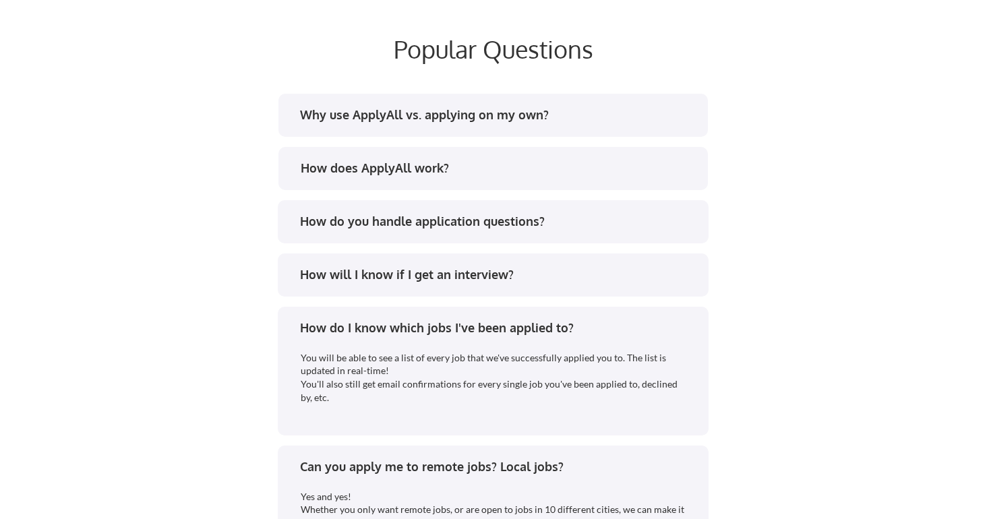
click at [386, 322] on div "How do I know which jobs I've been applied to?" at bounding box center [498, 328] width 396 height 17
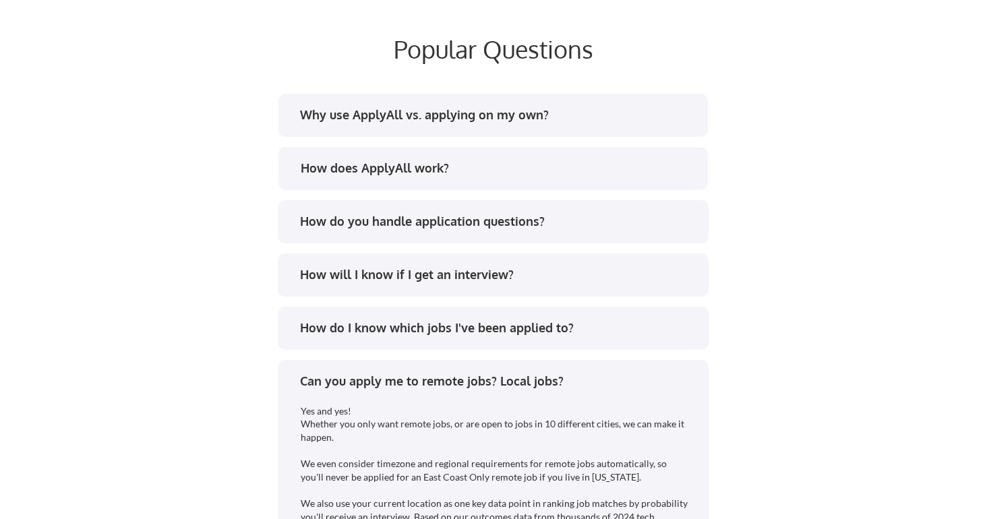
click at [381, 378] on div "Can you apply me to remote jobs? Local jobs?" at bounding box center [498, 381] width 396 height 17
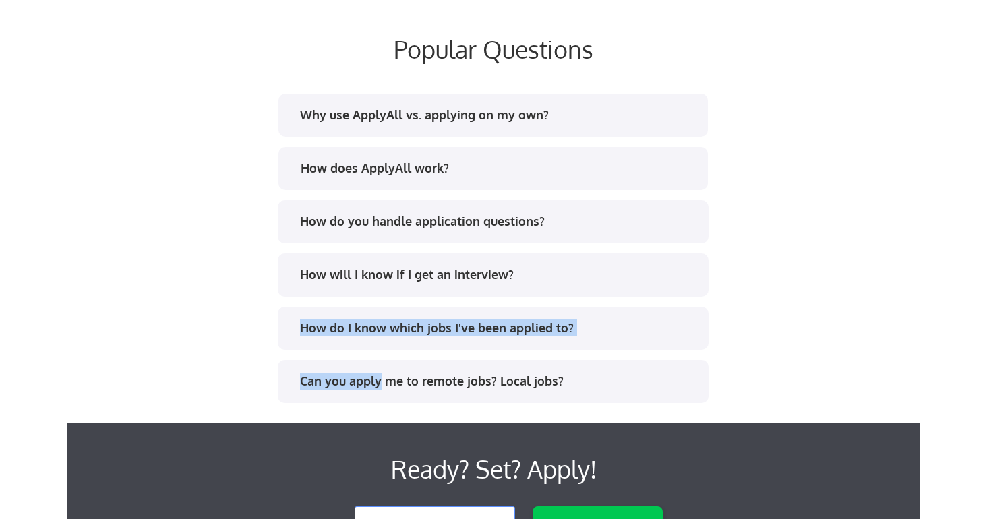
drag, startPoint x: 381, startPoint y: 378, endPoint x: 181, endPoint y: 268, distance: 228.5
click at [181, 268] on div "Why use ApplyAll vs. applying on my own? Get your time back. 25-50 hours of tim…" at bounding box center [493, 273] width 674 height 366
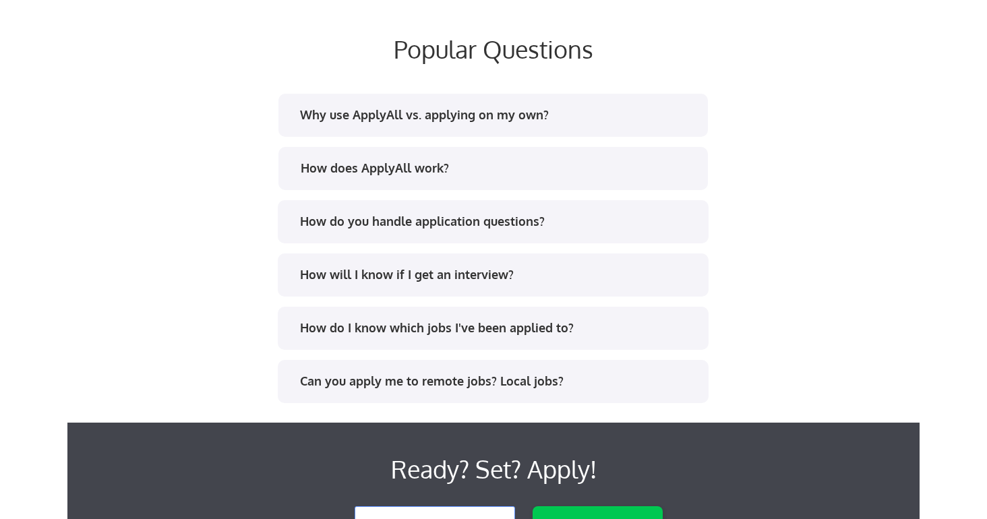
click at [181, 268] on div "Why use ApplyAll vs. applying on my own? Get your time back. 25-50 hours of tim…" at bounding box center [493, 273] width 674 height 366
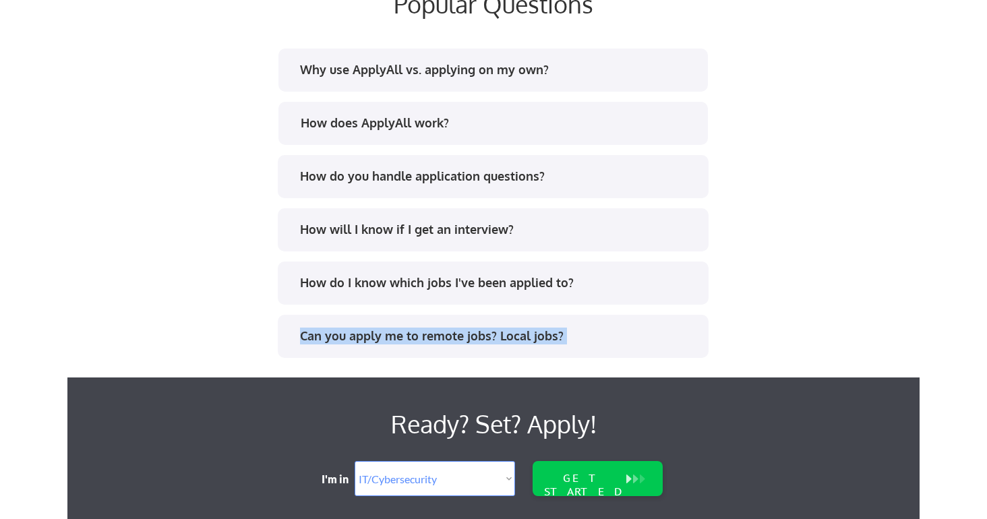
drag, startPoint x: 245, startPoint y: 319, endPoint x: 226, endPoint y: 382, distance: 65.5
click at [226, 380] on div "Why use ApplyAll vs. applying on my own? Get your time back. 25-50 hours of tim…" at bounding box center [493, 228] width 674 height 366
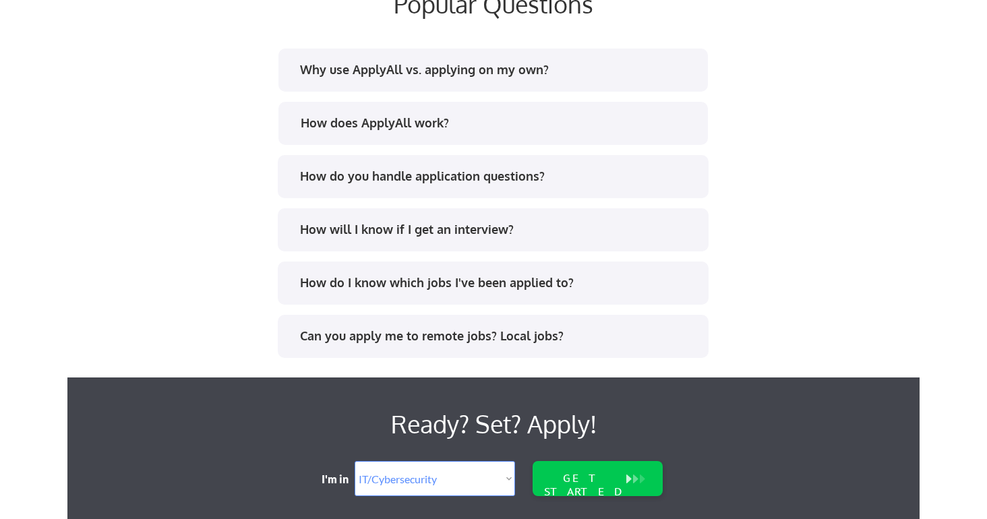
click at [226, 382] on div "Why use ApplyAll vs. applying on my own? Get your time back. 25-50 hours of tim…" at bounding box center [493, 228] width 674 height 366
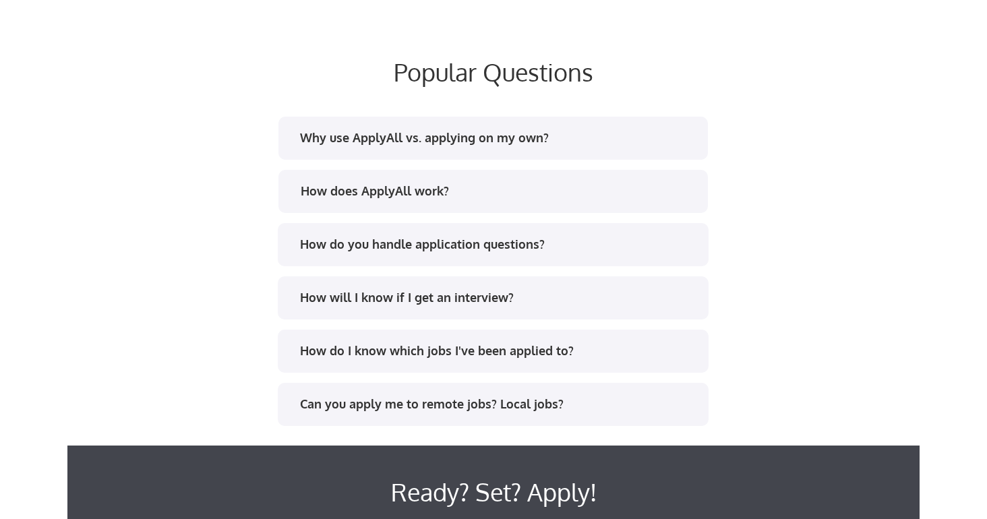
scroll to position [1774, 0]
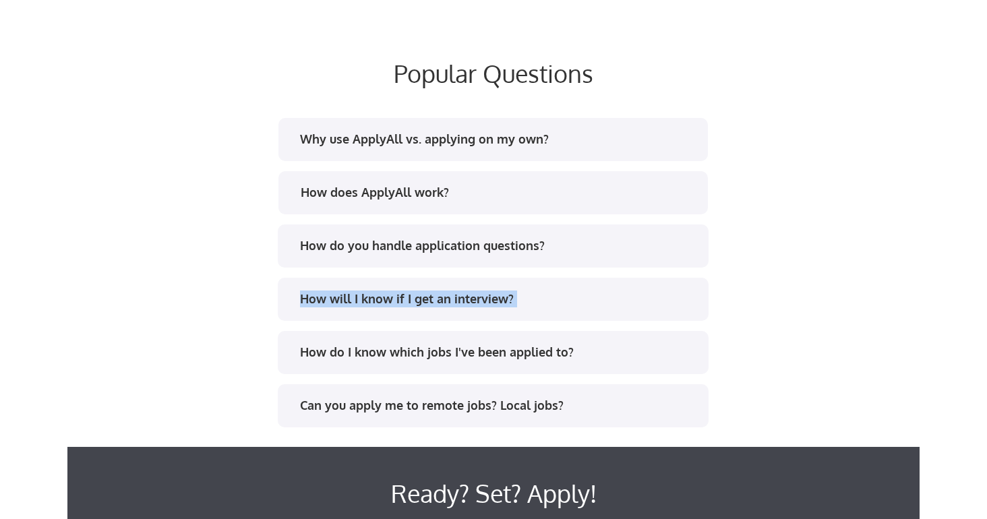
drag, startPoint x: 223, startPoint y: 308, endPoint x: 203, endPoint y: 232, distance: 78.0
click at [203, 232] on div "Why use ApplyAll vs. applying on my own? Get your time back. 25-50 hours of tim…" at bounding box center [493, 298] width 674 height 366
click at [202, 238] on div "Why use ApplyAll vs. applying on my own? Get your time back. 25-50 hours of tim…" at bounding box center [493, 298] width 674 height 366
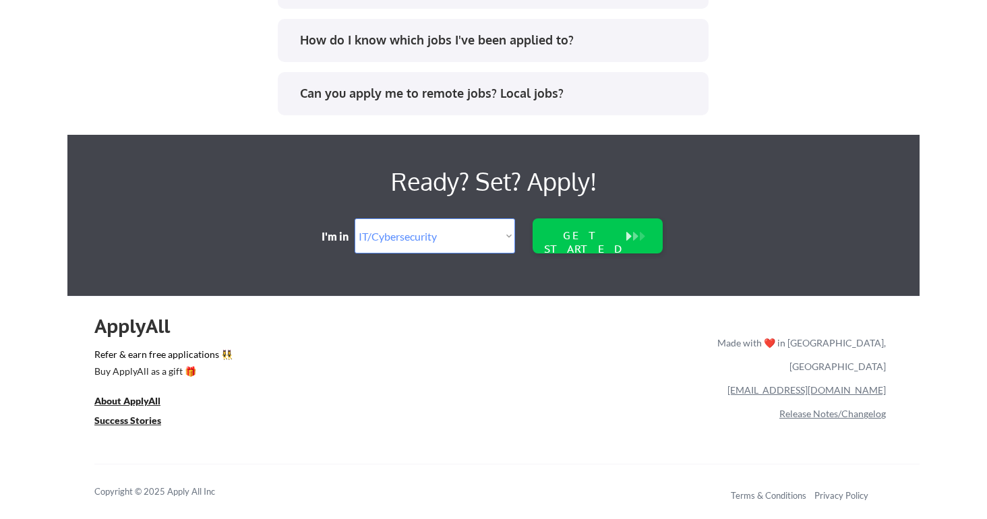
click at [133, 332] on div "ApplyAll" at bounding box center [139, 326] width 91 height 23
click at [126, 405] on u "About ApplyAll" at bounding box center [127, 400] width 66 height 11
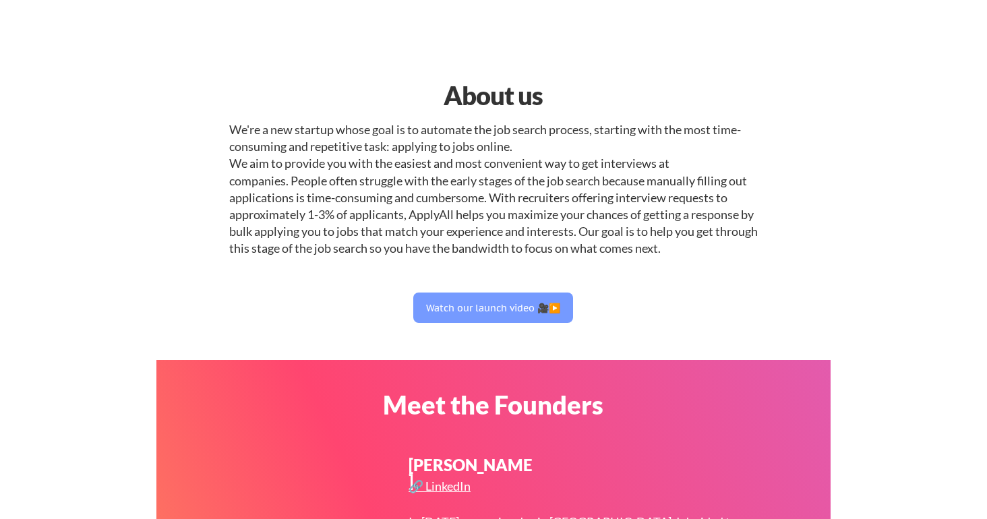
select select ""it_security""
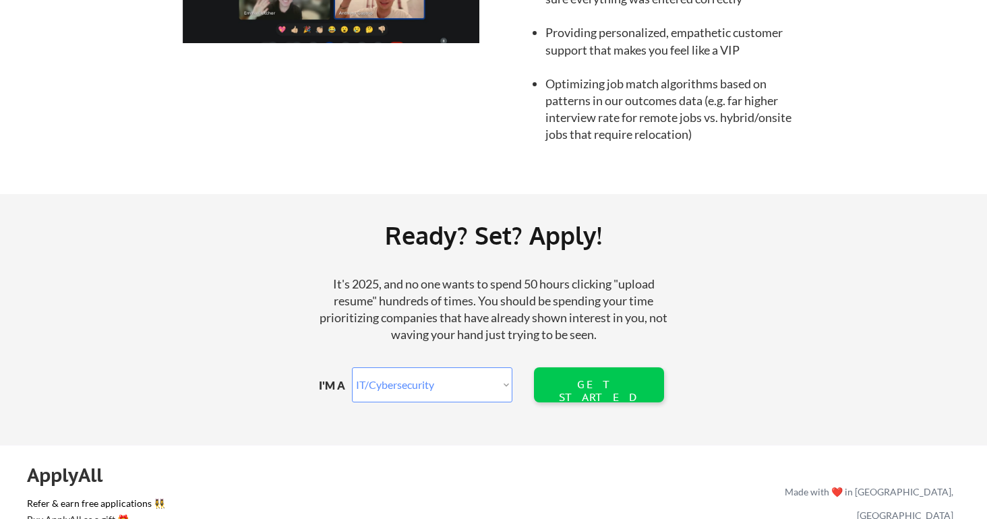
scroll to position [1580, 0]
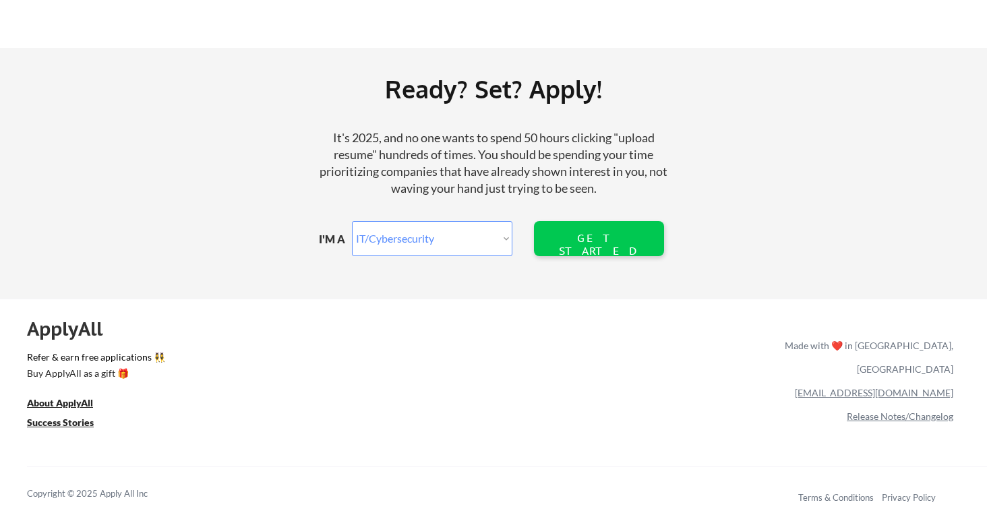
click at [63, 328] on div "ApplyAll" at bounding box center [72, 329] width 91 height 23
click at [60, 380] on link "Buy ApplyAll as a gift 🎁" at bounding box center [94, 375] width 135 height 17
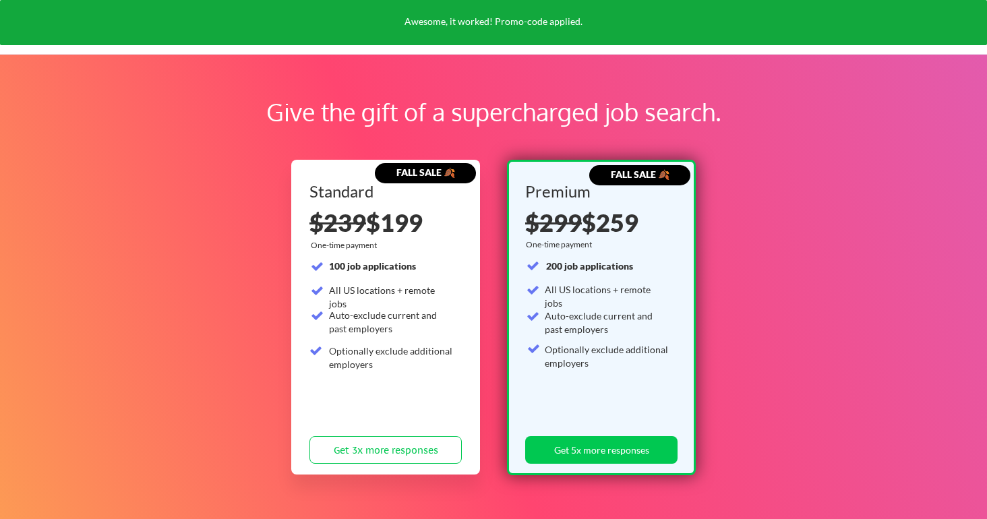
click at [196, 30] on div "Awesome, it worked! Promo-code applied." at bounding box center [493, 22] width 987 height 45
click at [196, 55] on div "Give the gift of a supercharged job search. FALL SALE 🍂 Standard $239 $199 One-…" at bounding box center [493, 422] width 987 height 737
click at [196, 47] on div "ApplyAll Log In Sign Up Log Out" at bounding box center [493, 27] width 987 height 55
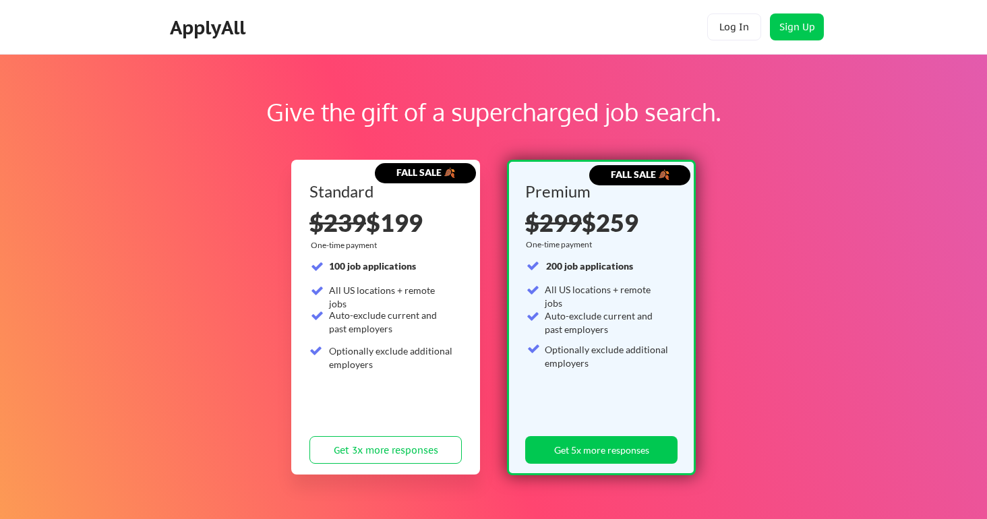
click at [196, 26] on div "ApplyAll" at bounding box center [210, 27] width 80 height 23
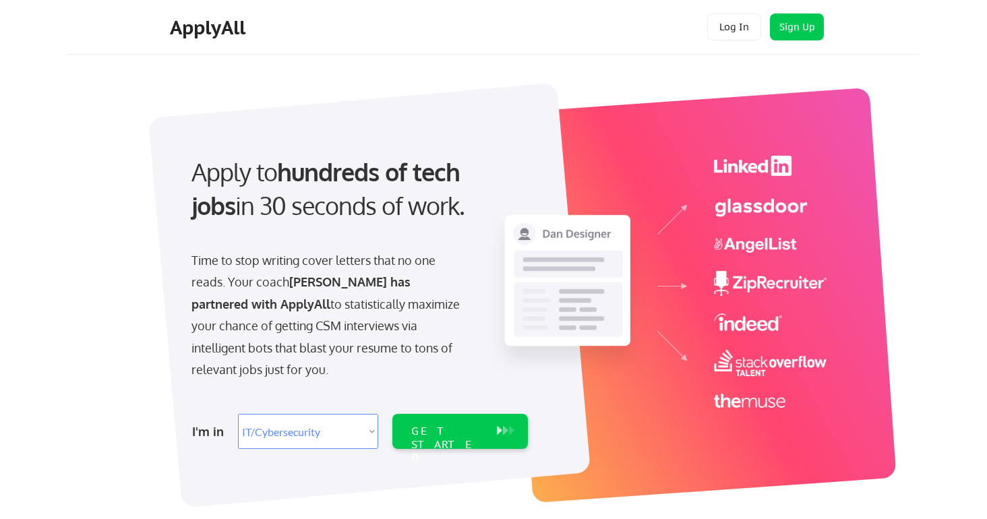
select select ""it_security""
